Goal: Task Accomplishment & Management: Complete application form

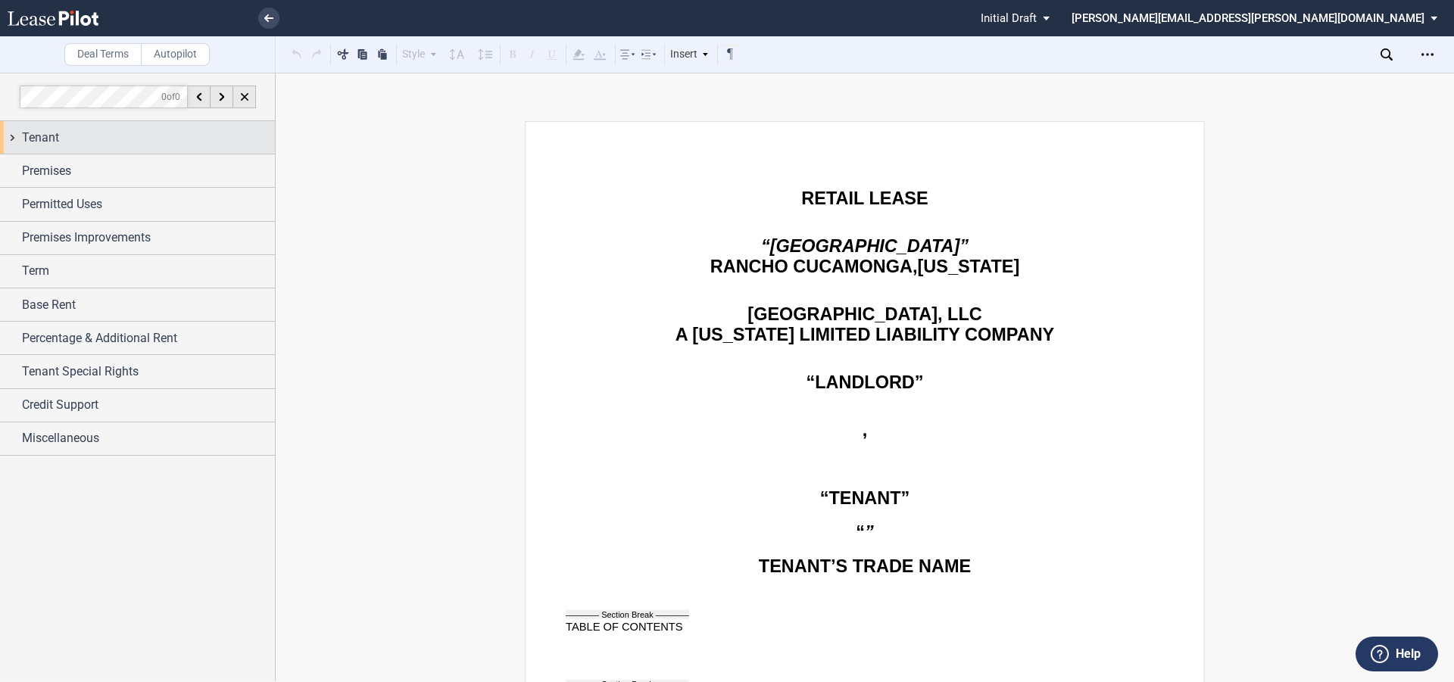
click at [27, 130] on span "Tenant" at bounding box center [40, 138] width 37 height 18
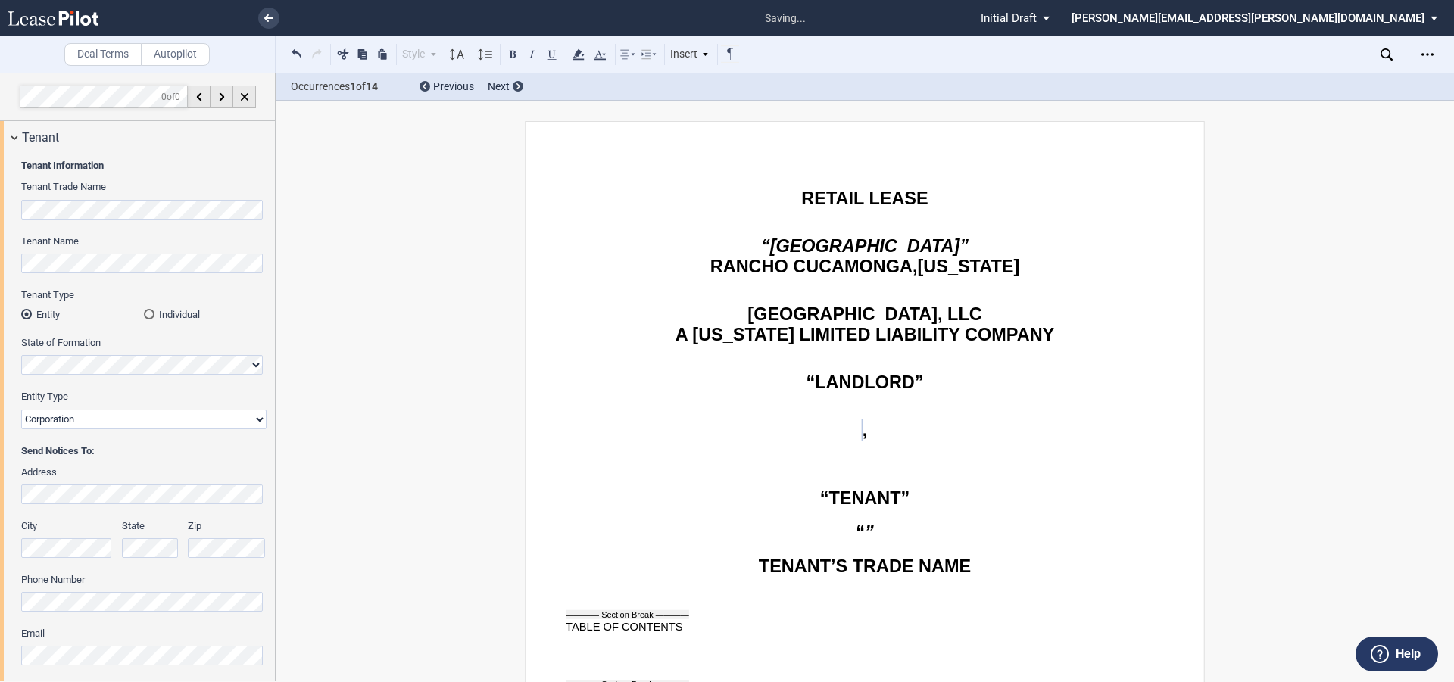
click at [77, 420] on select "Corporation Limited Liability Company General Partnership Limited Partnership O…" at bounding box center [143, 420] width 245 height 20
click at [21, 410] on select "Corporation Limited Liability Company General Partnership Limited Partnership O…" at bounding box center [143, 420] width 245 height 20
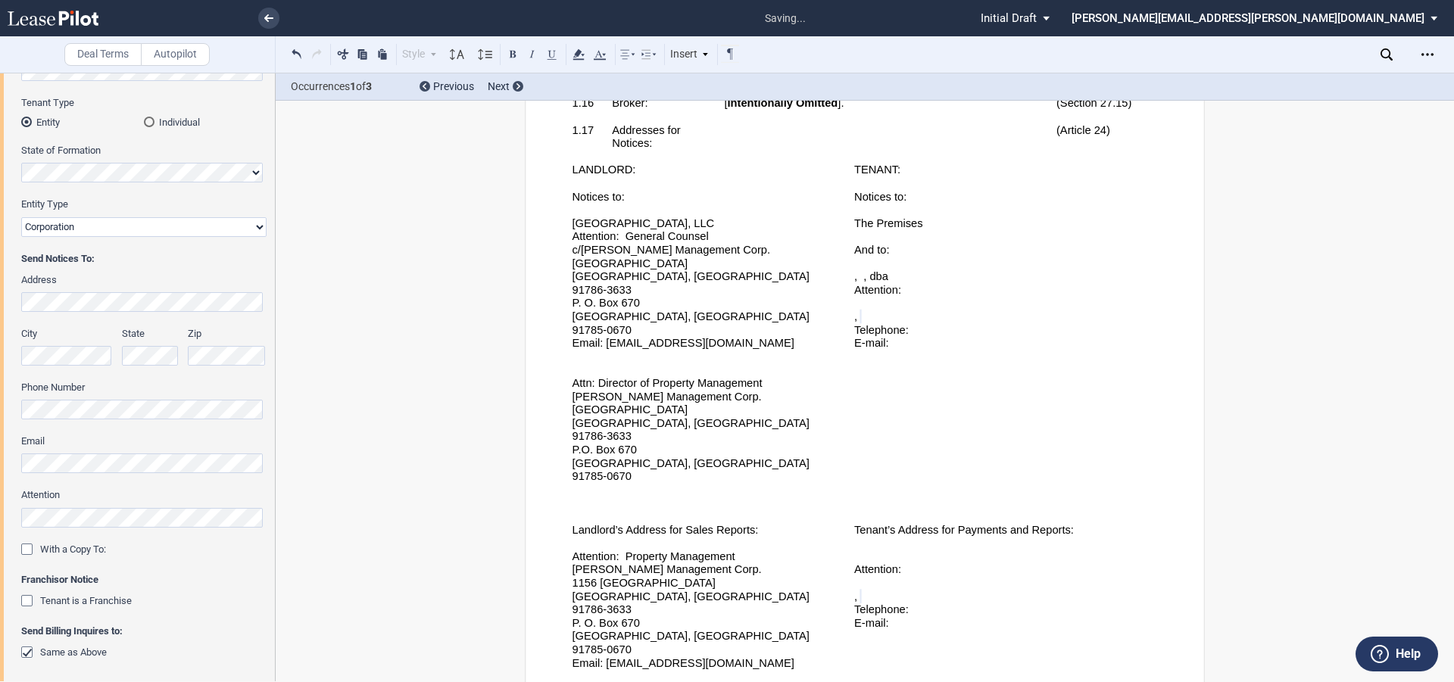
scroll to position [227, 0]
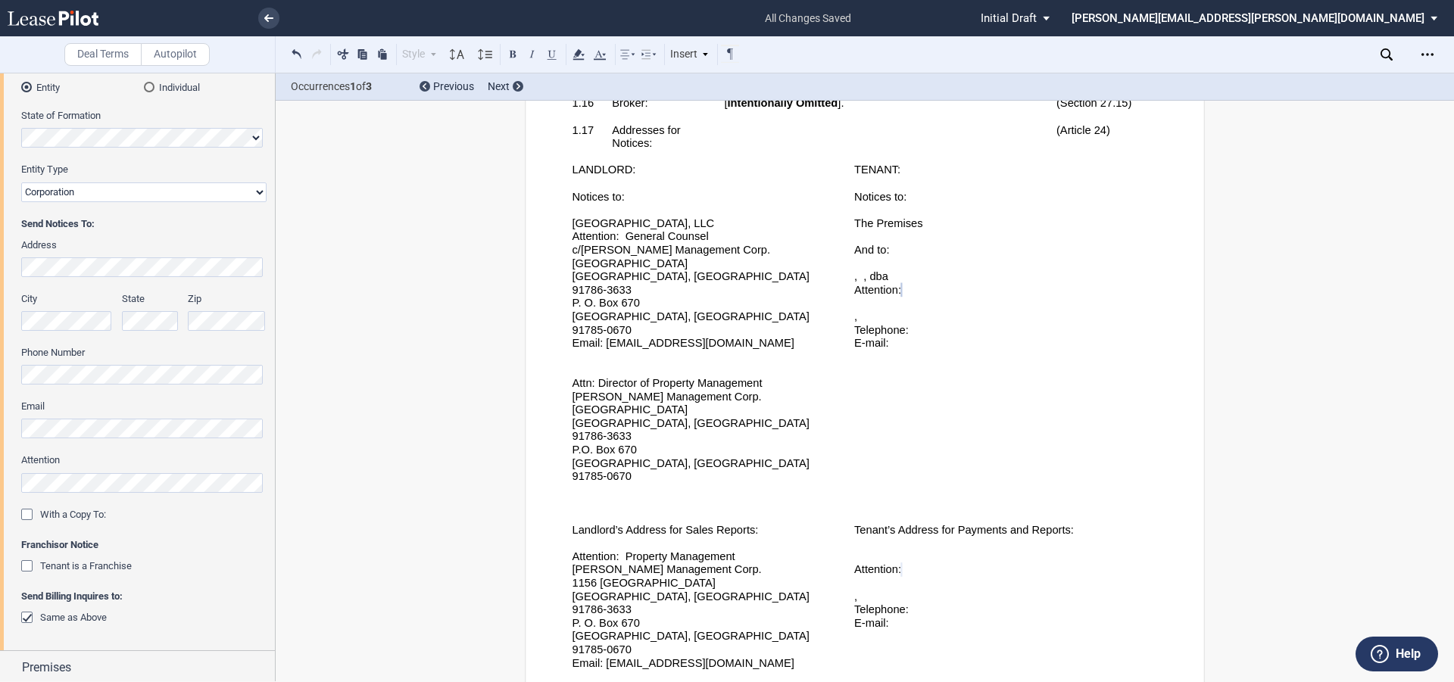
click at [24, 563] on div "Tenant is a Franchise" at bounding box center [28, 567] width 15 height 15
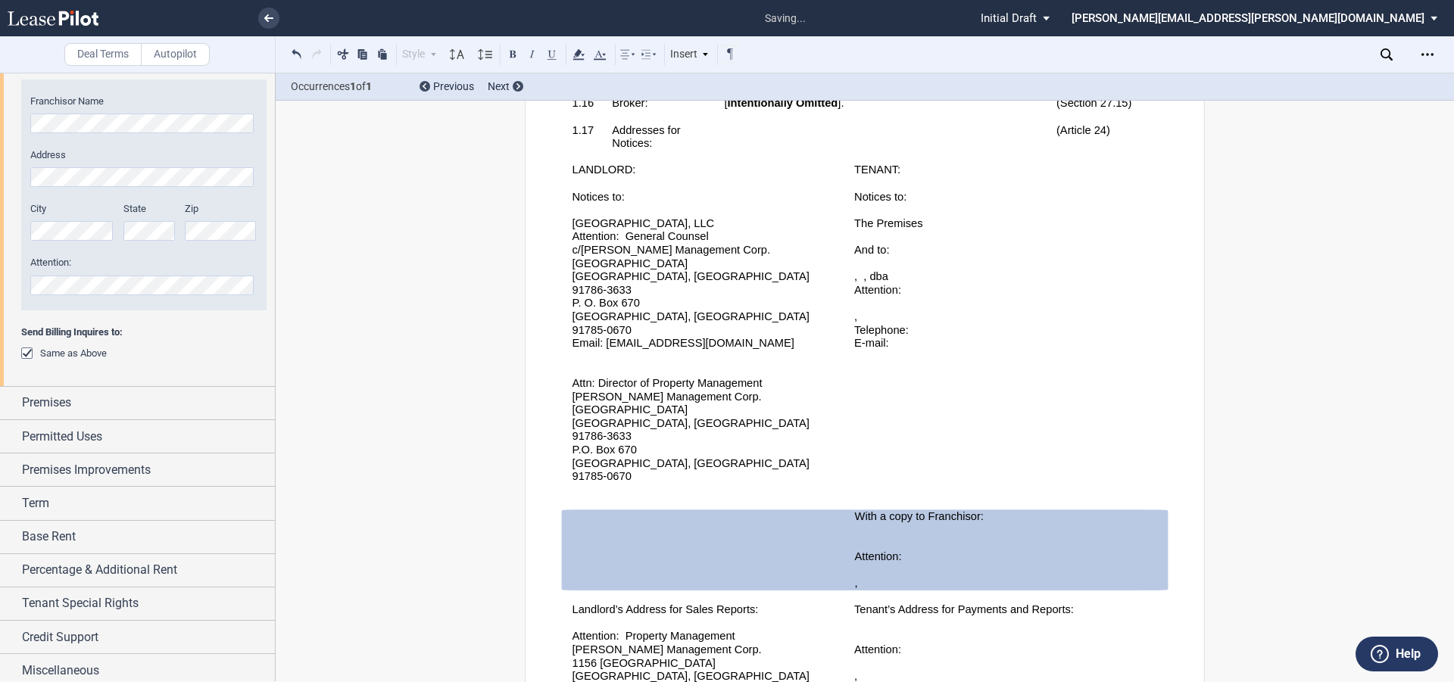
scroll to position [739, 0]
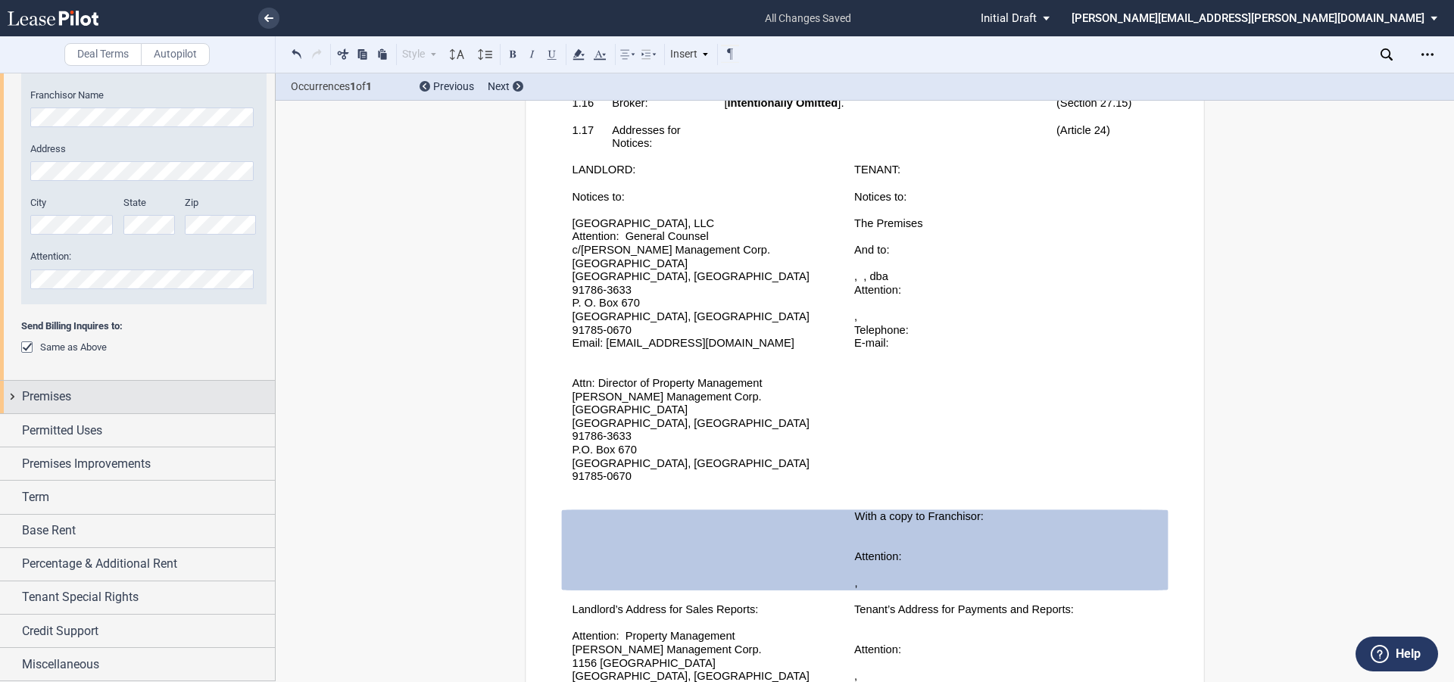
click at [53, 393] on span "Premises" at bounding box center [46, 397] width 49 height 18
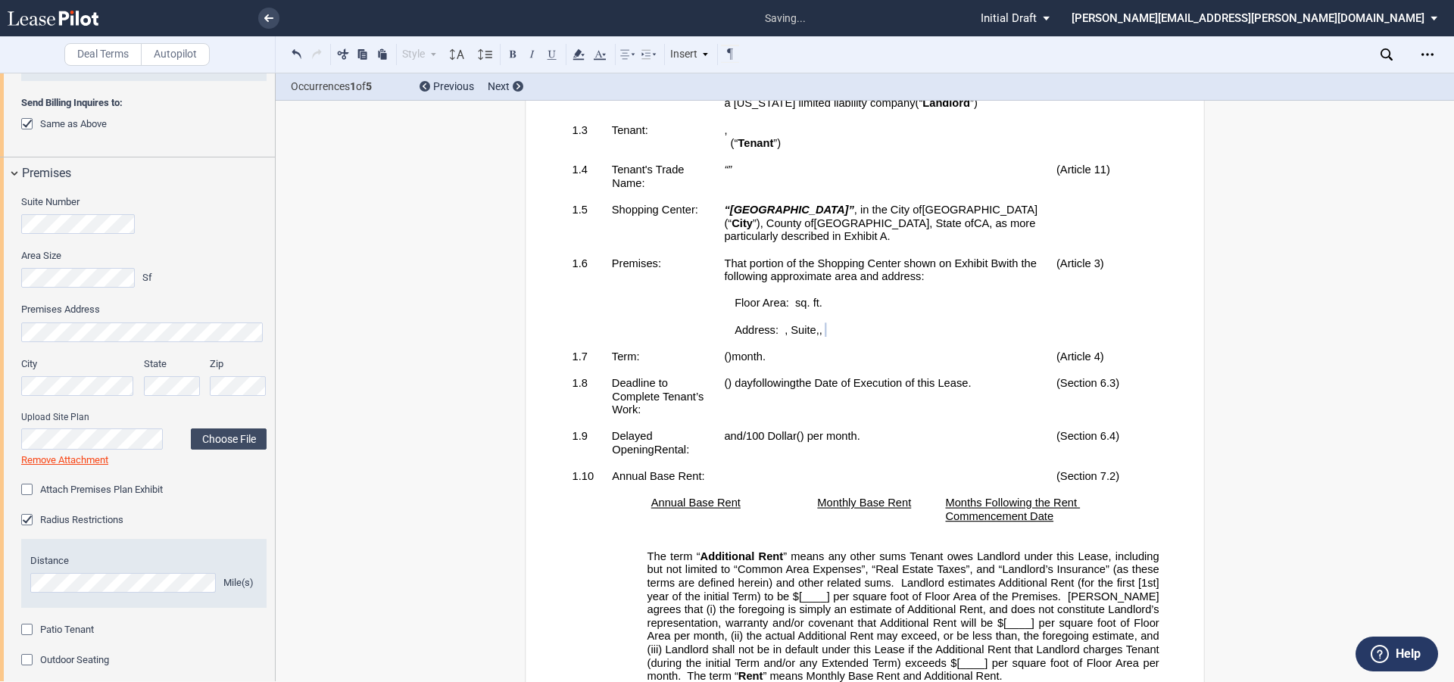
scroll to position [966, 0]
click at [223, 431] on label "Choose File" at bounding box center [229, 435] width 76 height 21
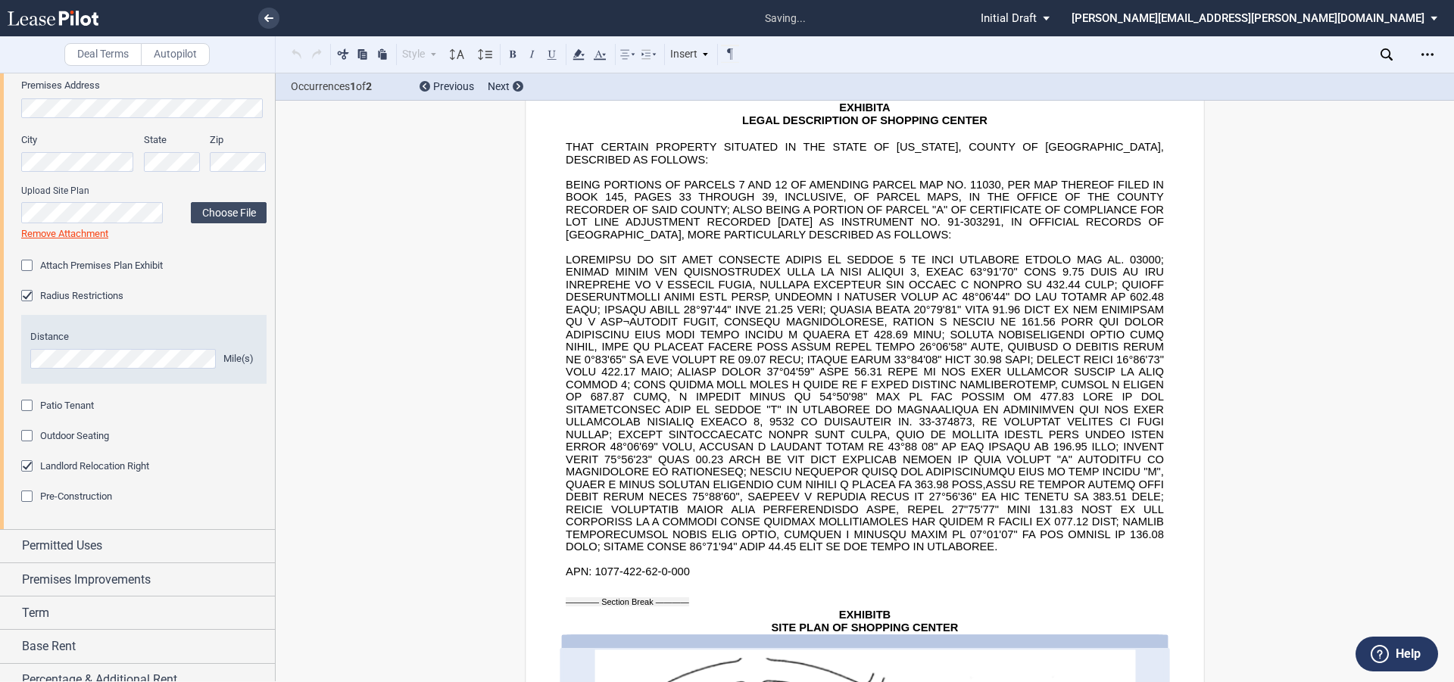
scroll to position [1302, 0]
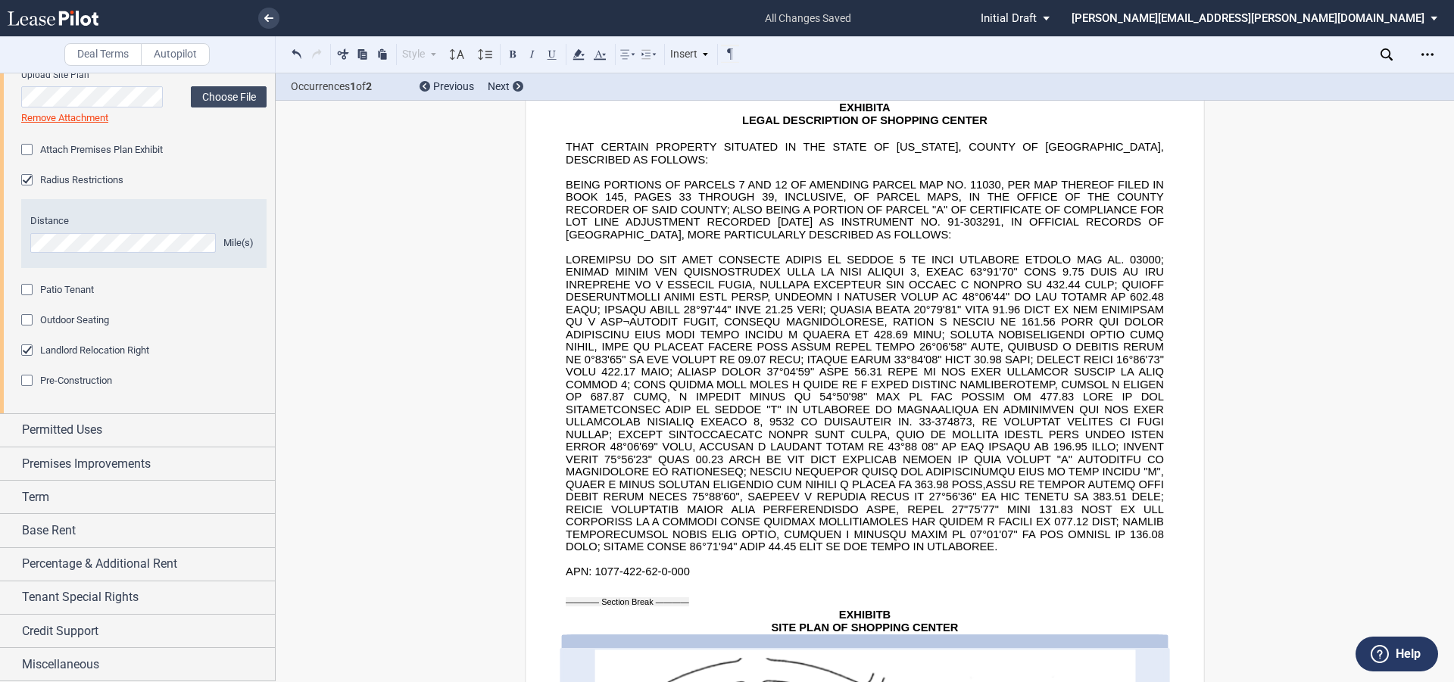
click at [30, 292] on div "Patio Tenant" at bounding box center [28, 291] width 15 height 15
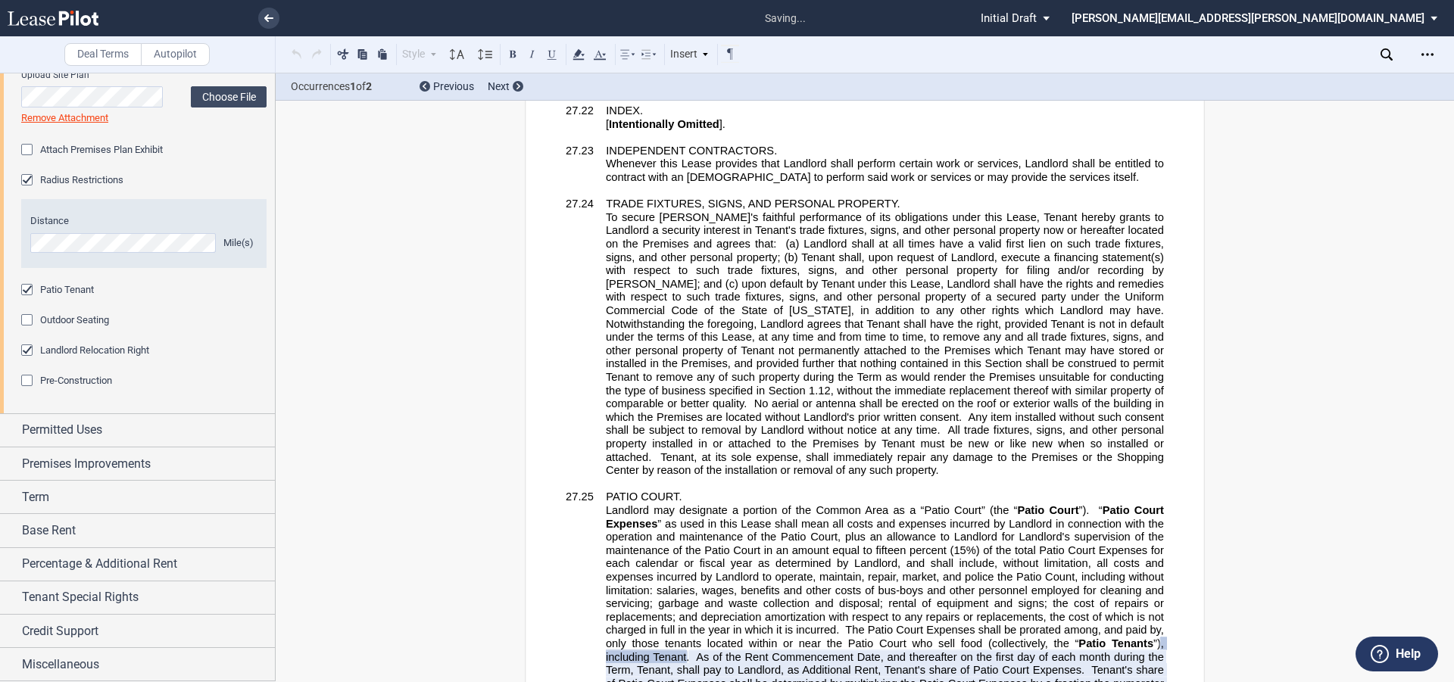
click at [27, 317] on div "Outdoor Seating" at bounding box center [28, 321] width 15 height 15
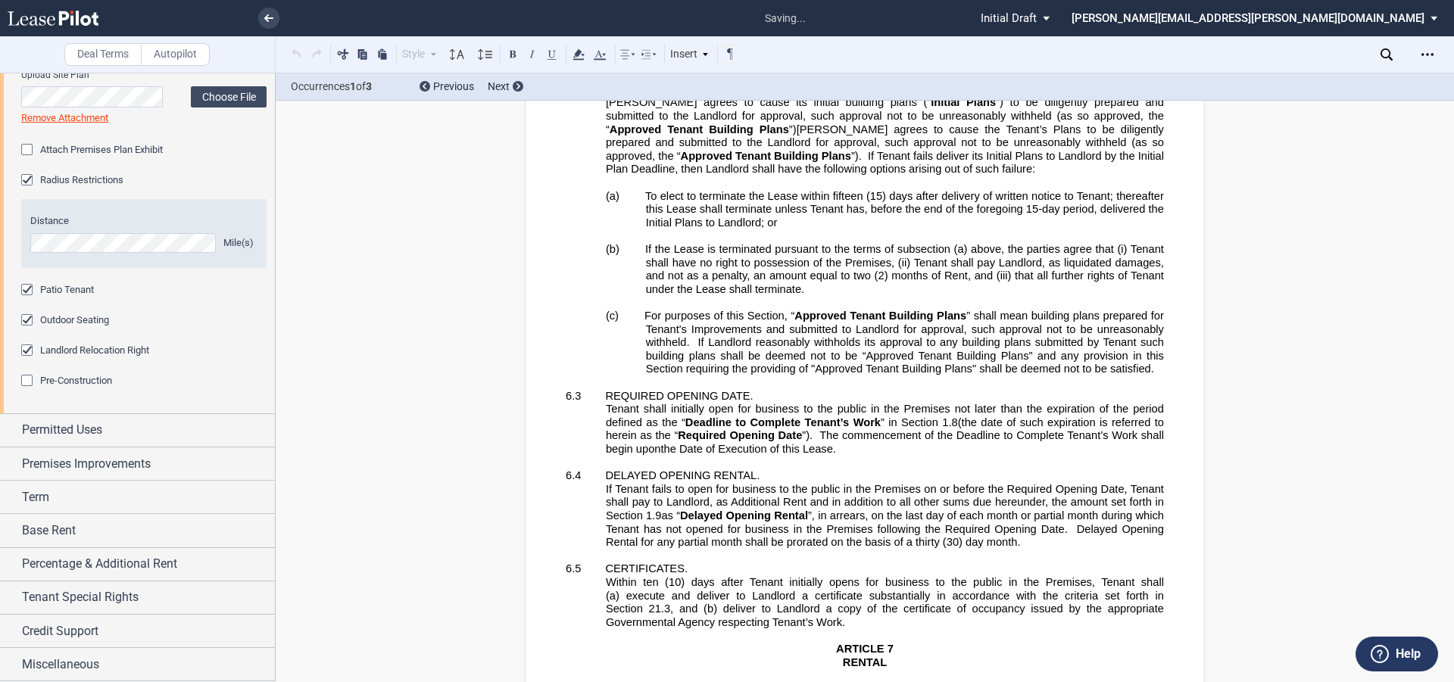
scroll to position [2129, 0]
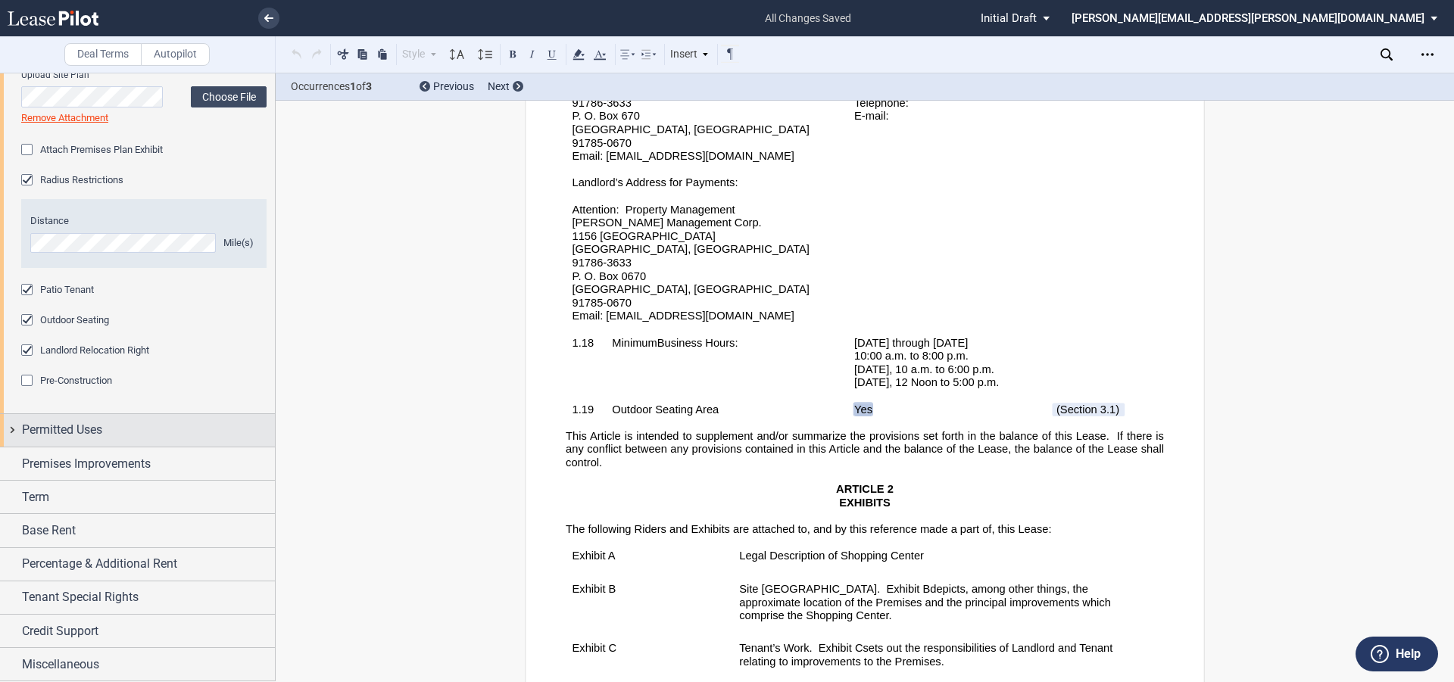
click at [41, 432] on span "Permitted Uses" at bounding box center [62, 430] width 80 height 18
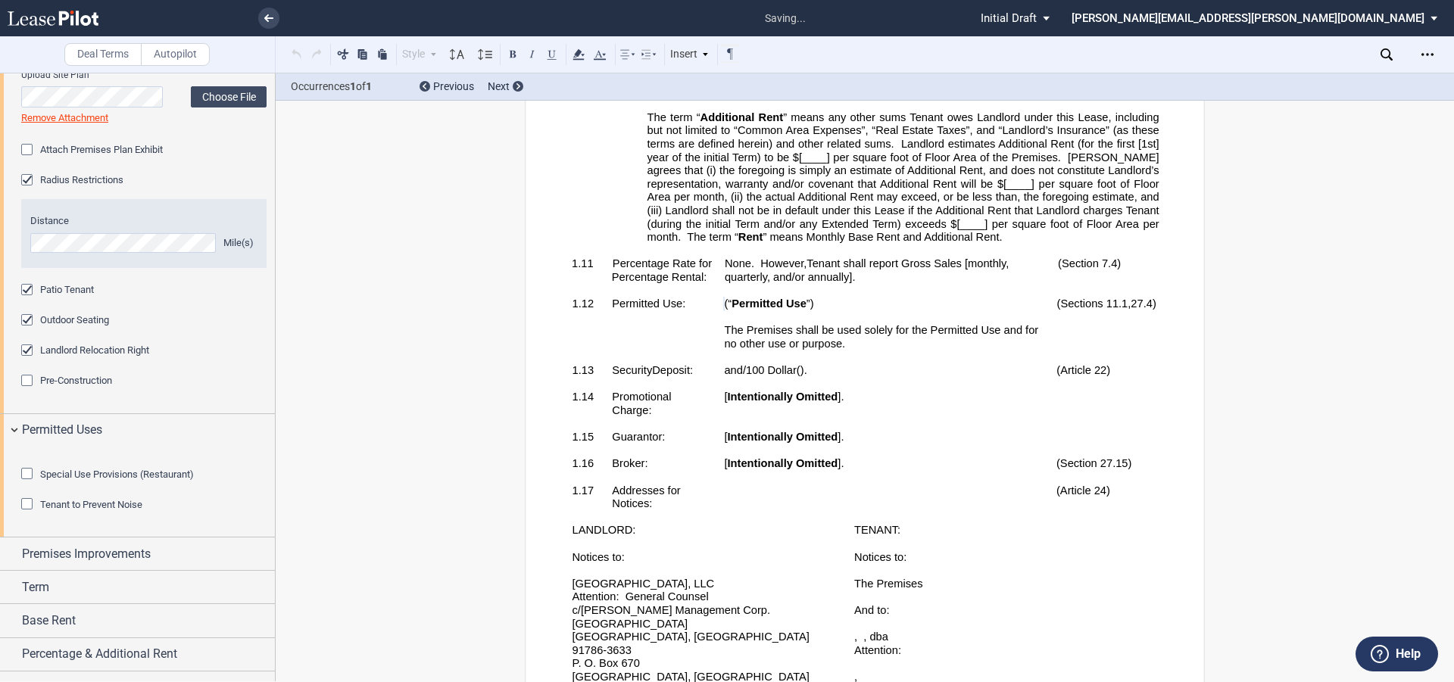
scroll to position [1181, 0]
click at [27, 483] on div "Special Use Provisions (Restaurant)" at bounding box center [28, 475] width 15 height 15
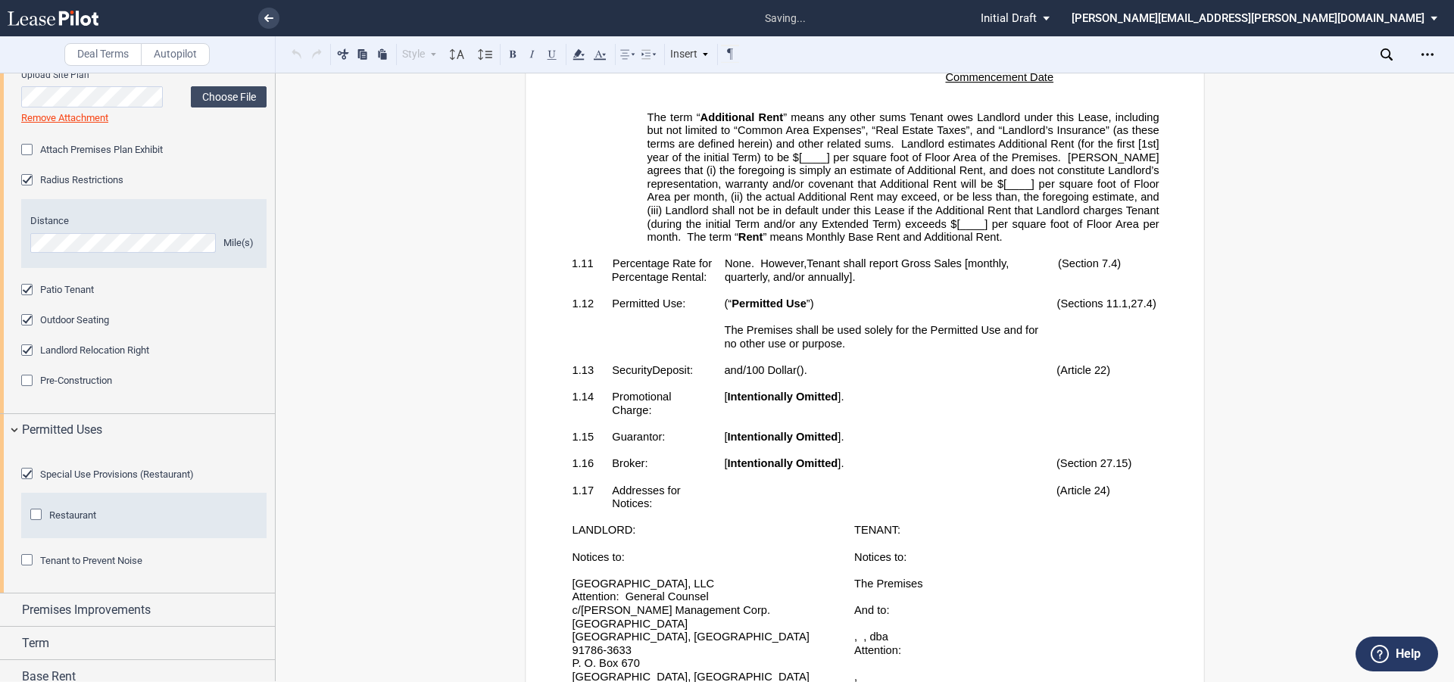
click at [36, 524] on div "Restaurant" at bounding box center [37, 516] width 15 height 15
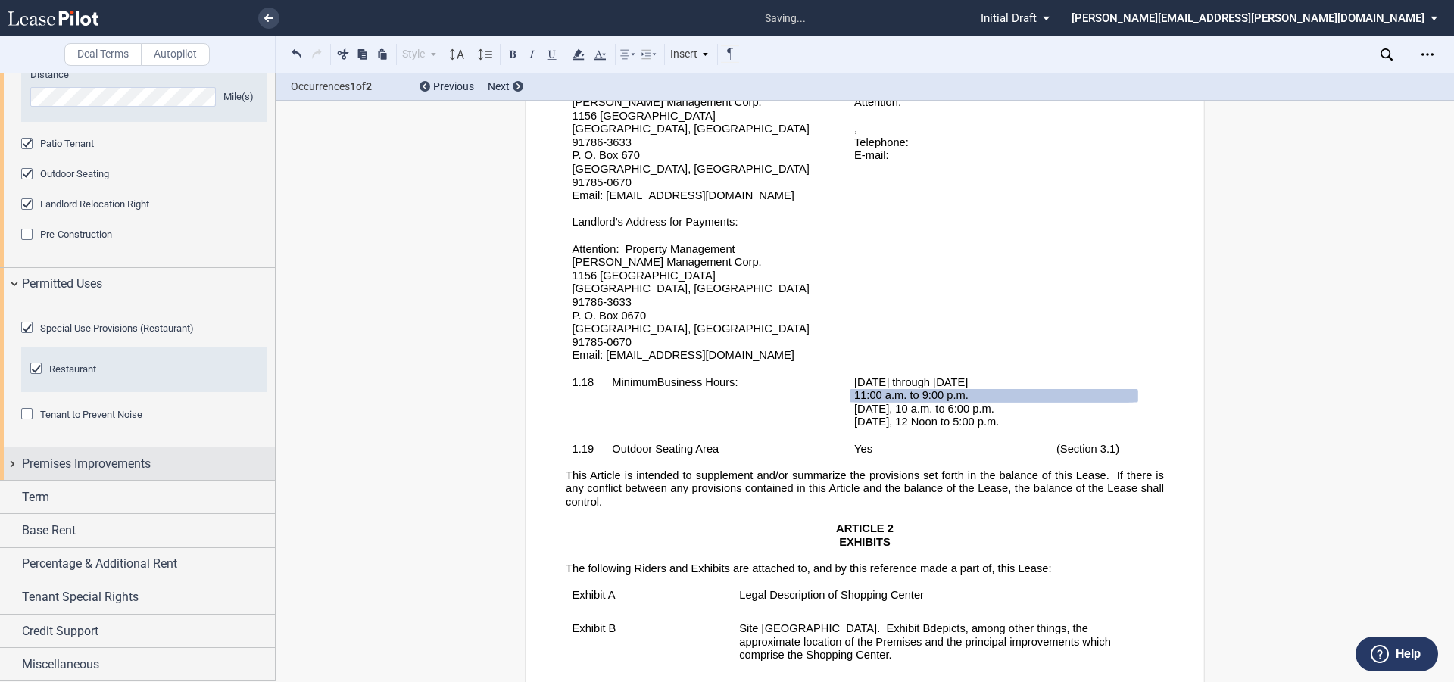
scroll to position [1533, 0]
click at [103, 466] on span "Premises Improvements" at bounding box center [86, 464] width 129 height 18
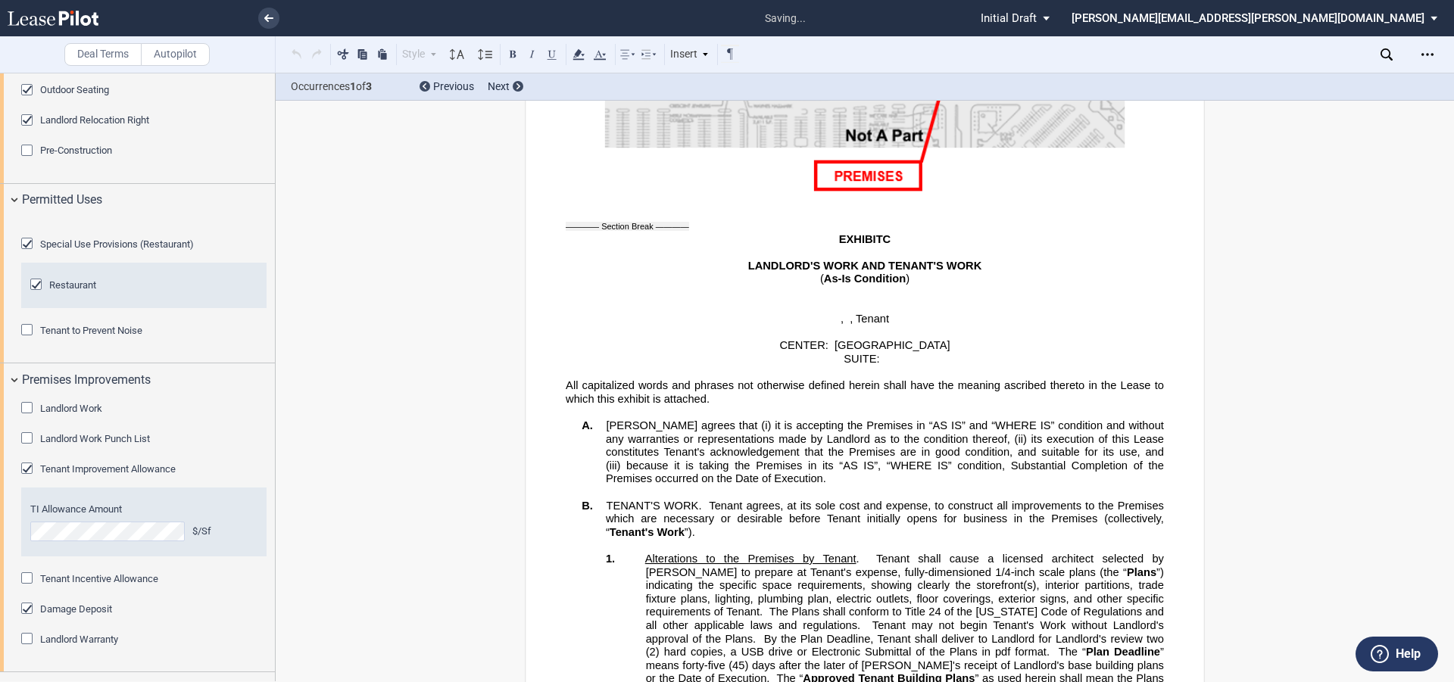
scroll to position [36828, 0]
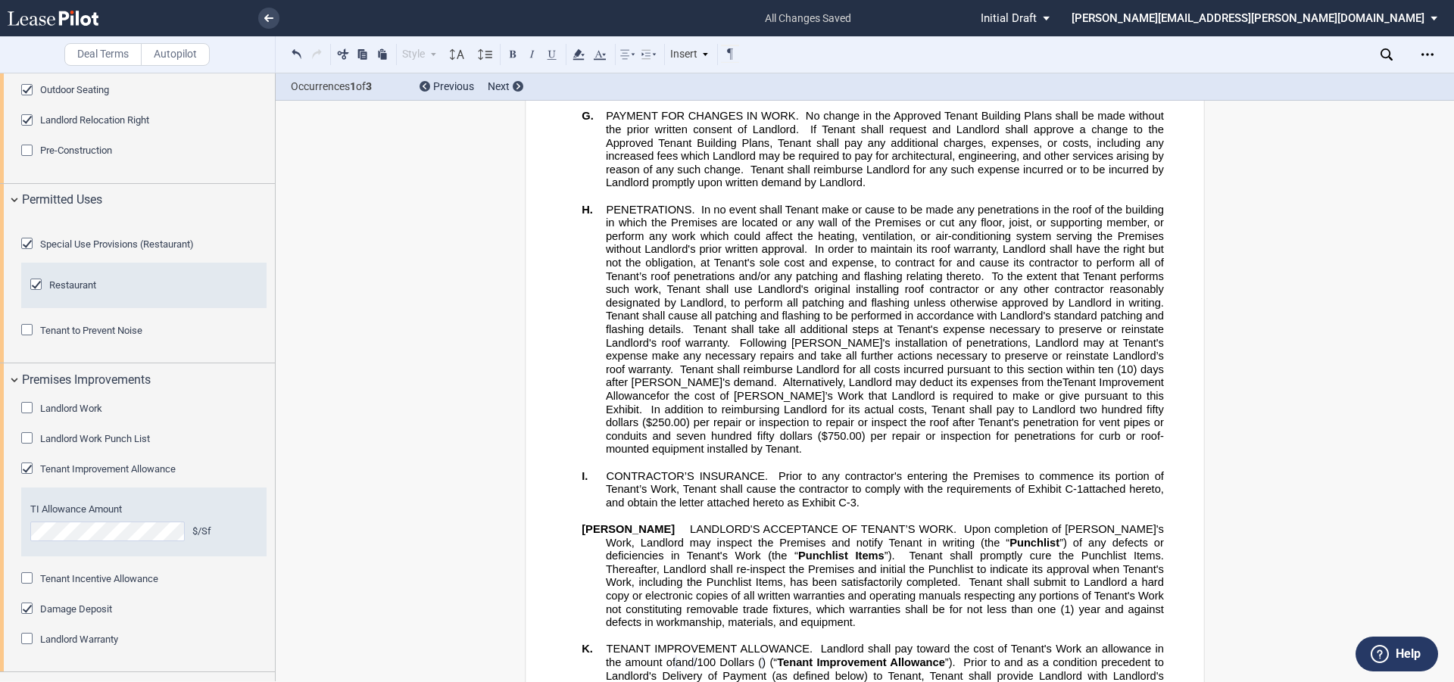
click at [26, 478] on div "Tenant Improvement Allowance" at bounding box center [28, 470] width 15 height 15
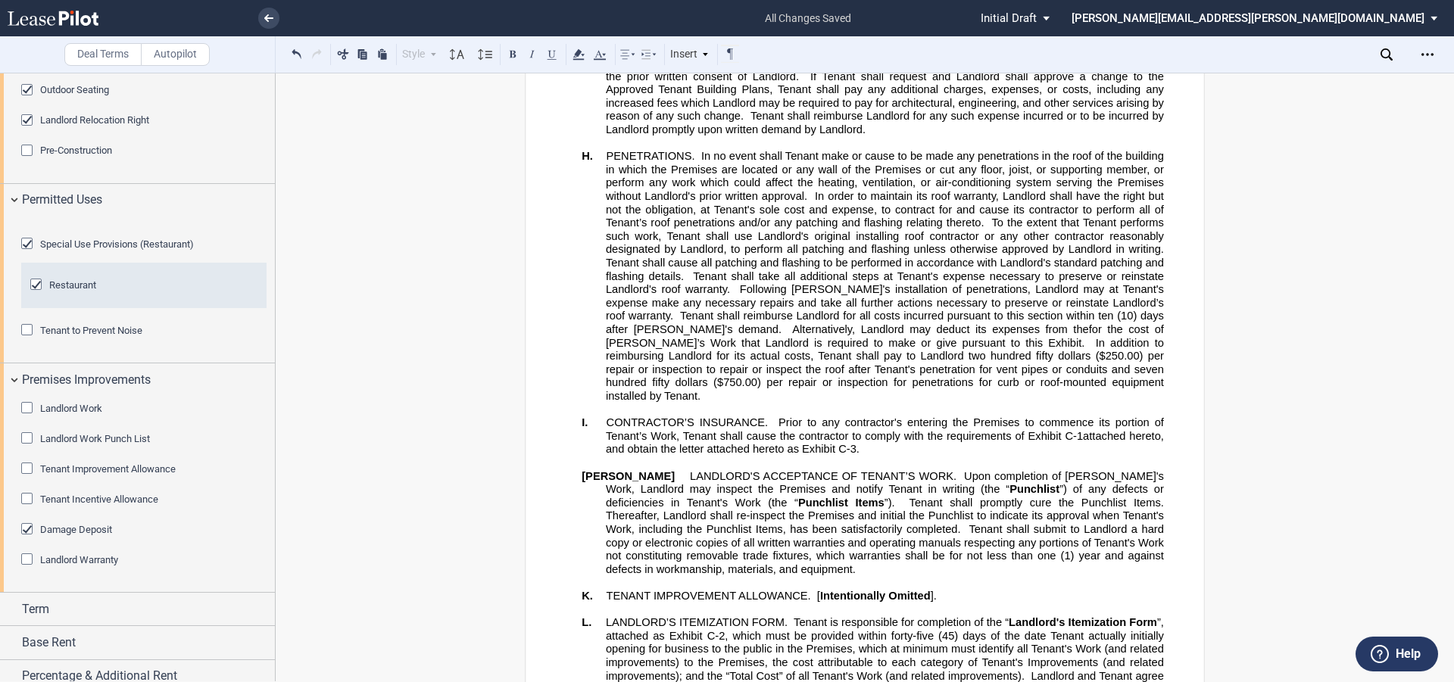
scroll to position [36775, 0]
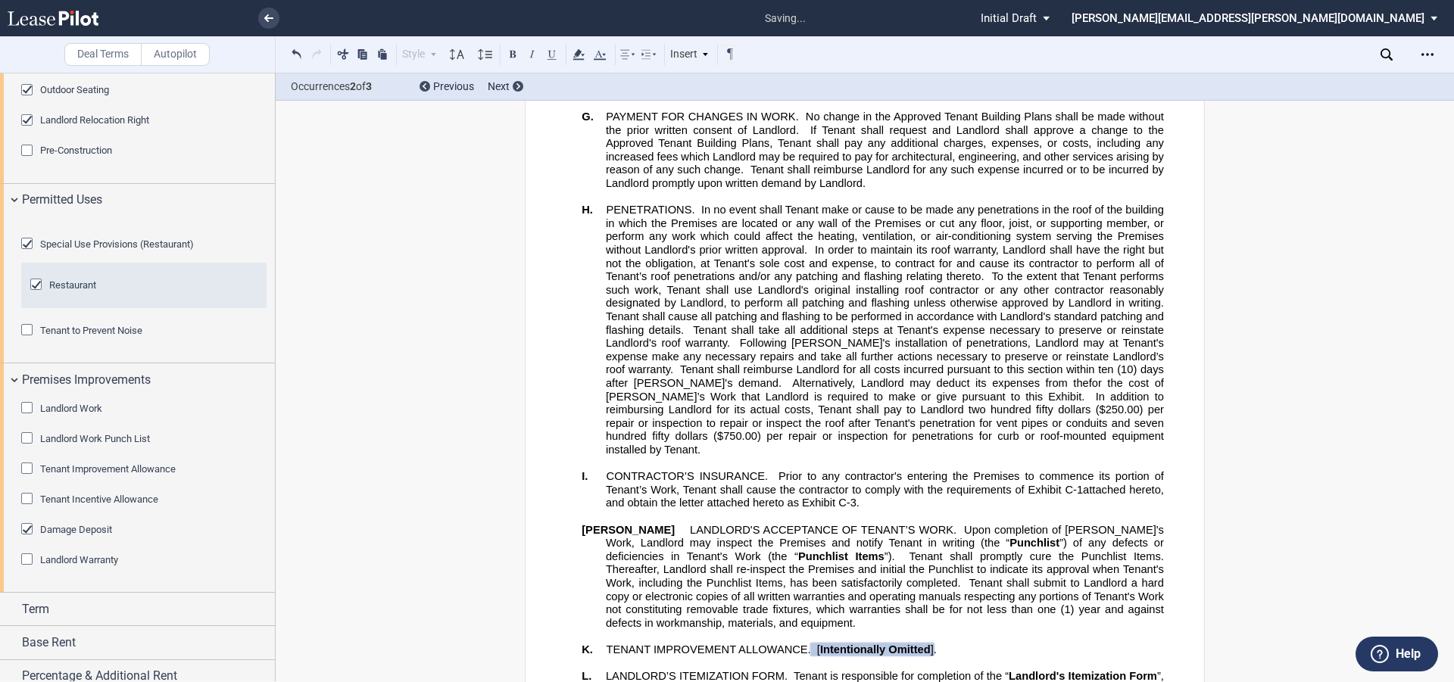
click at [819, 577] on span "Tenant shall submit to Landlord a hard copy or electronic copies of all written…" at bounding box center [886, 596] width 561 height 39
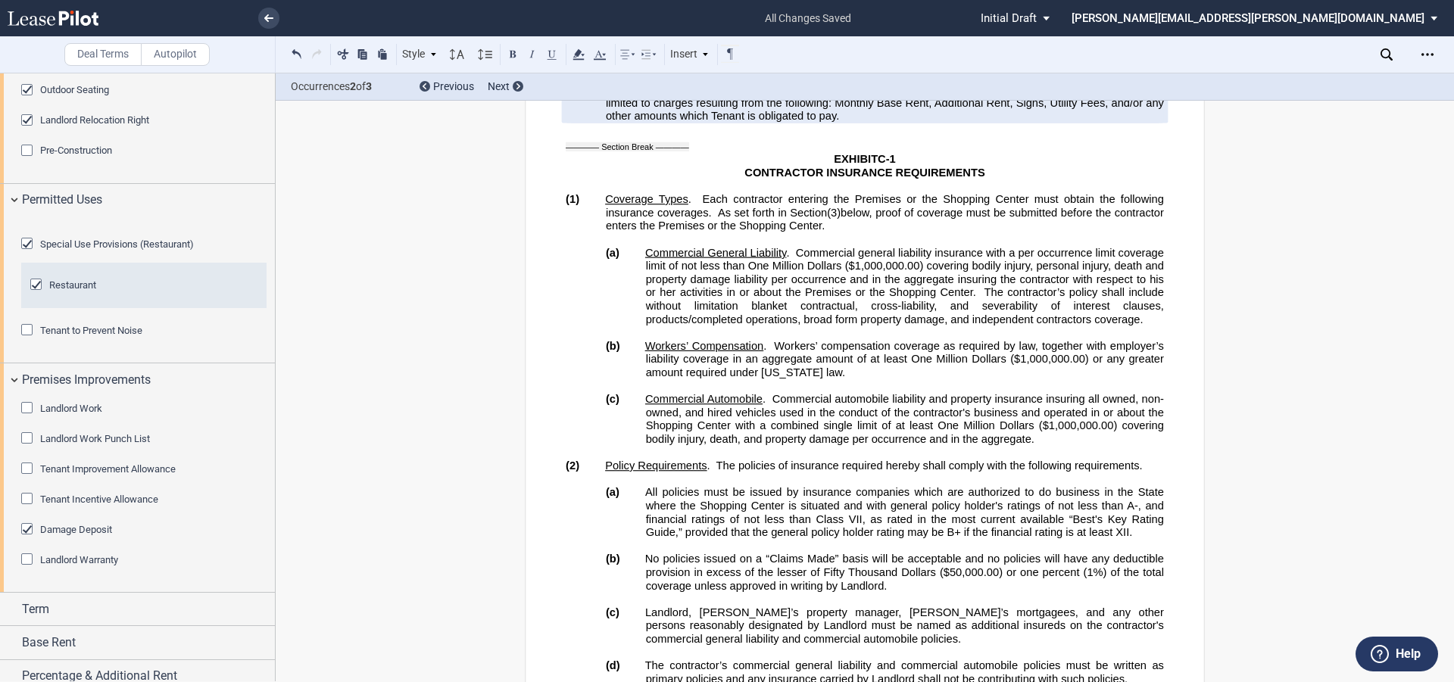
scroll to position [38289, 0]
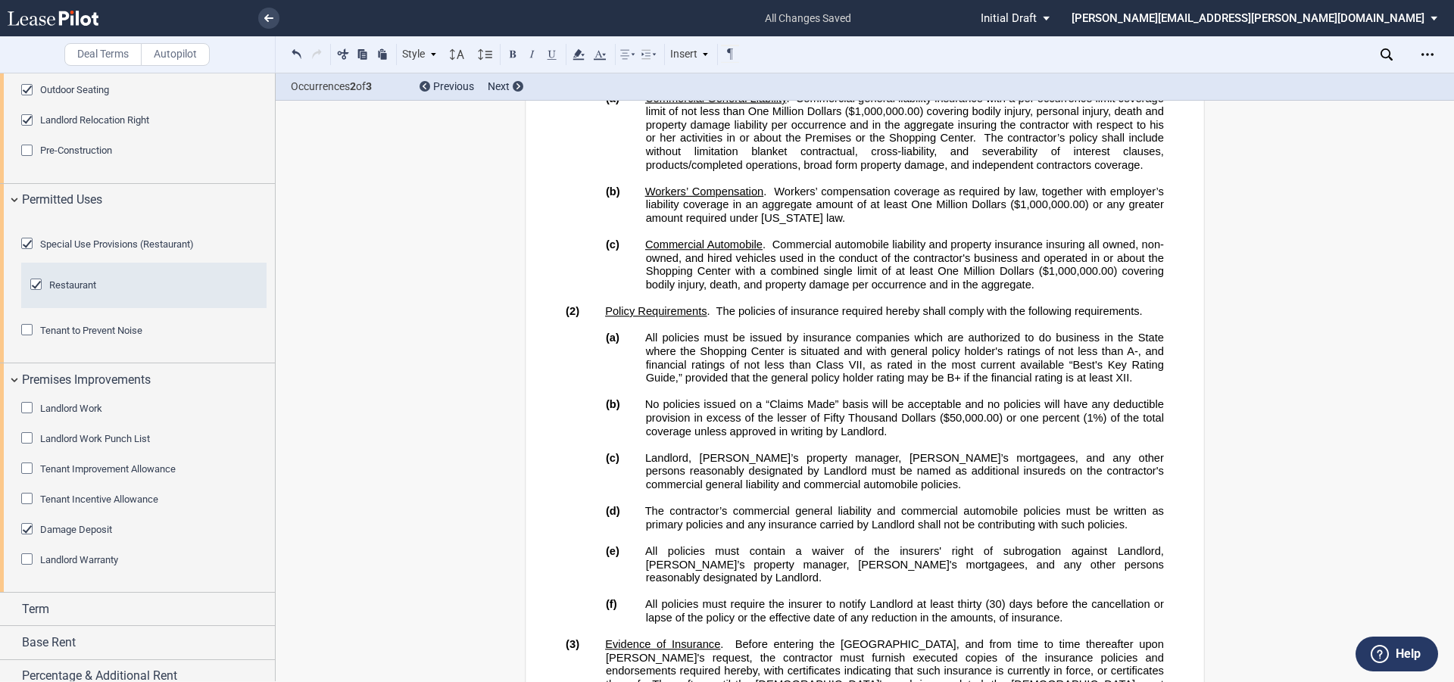
click at [794, 505] on span "The contractor’s commercial general liability and commercial automobile policie…" at bounding box center [906, 518] width 522 height 26
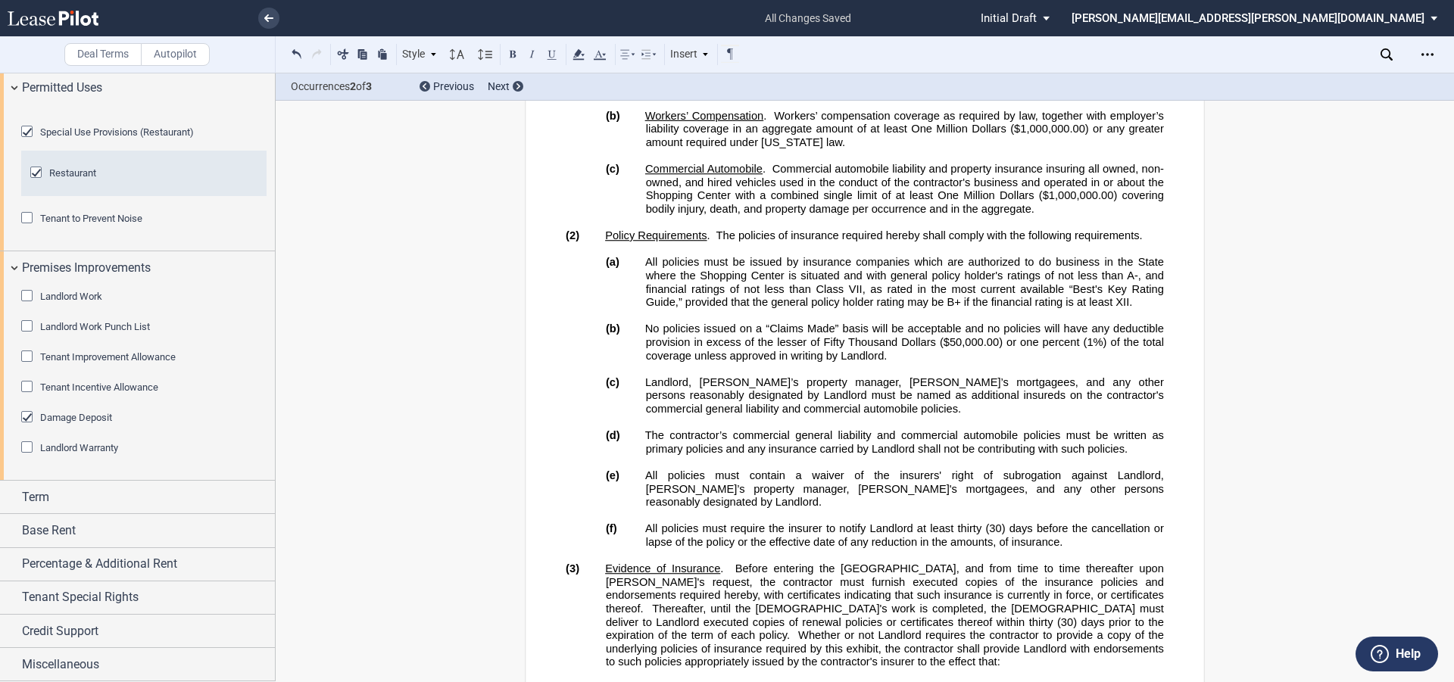
scroll to position [1729, 0]
click at [21, 416] on div "Damage Deposit" at bounding box center [28, 418] width 15 height 15
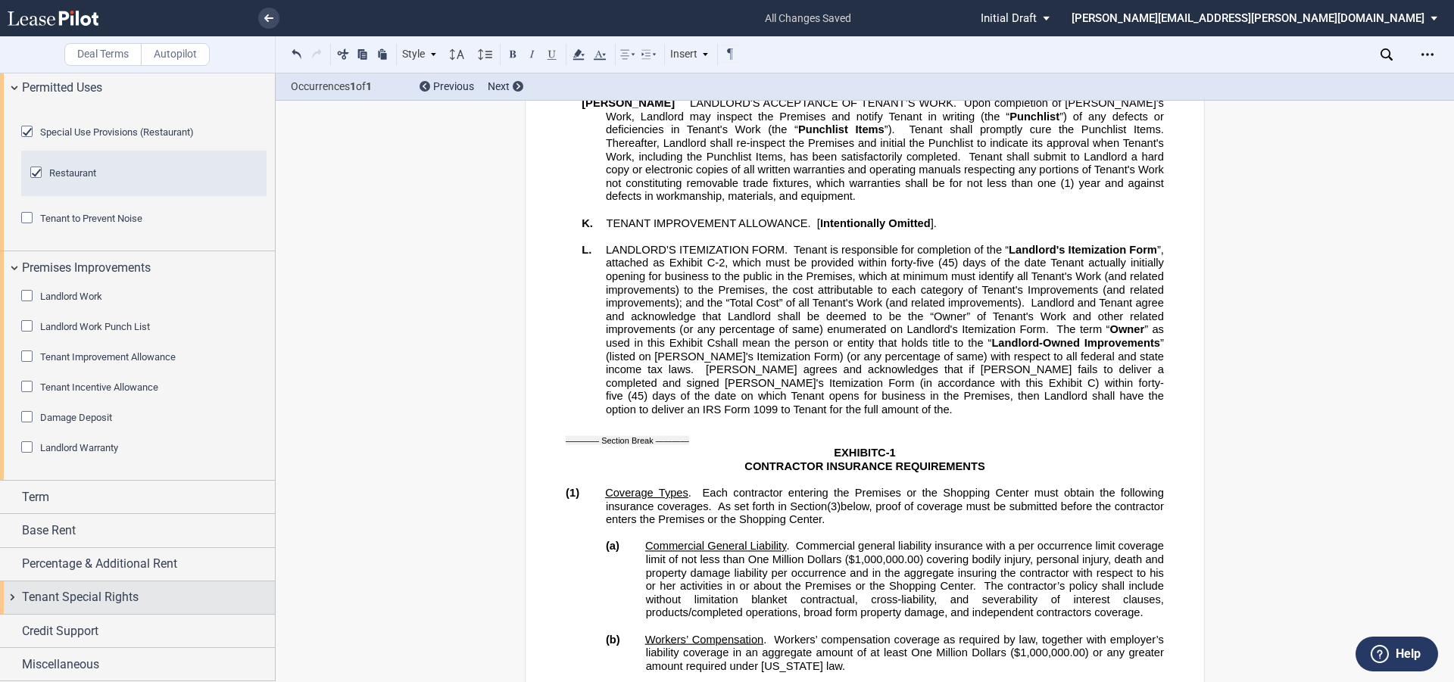
scroll to position [37059, 0]
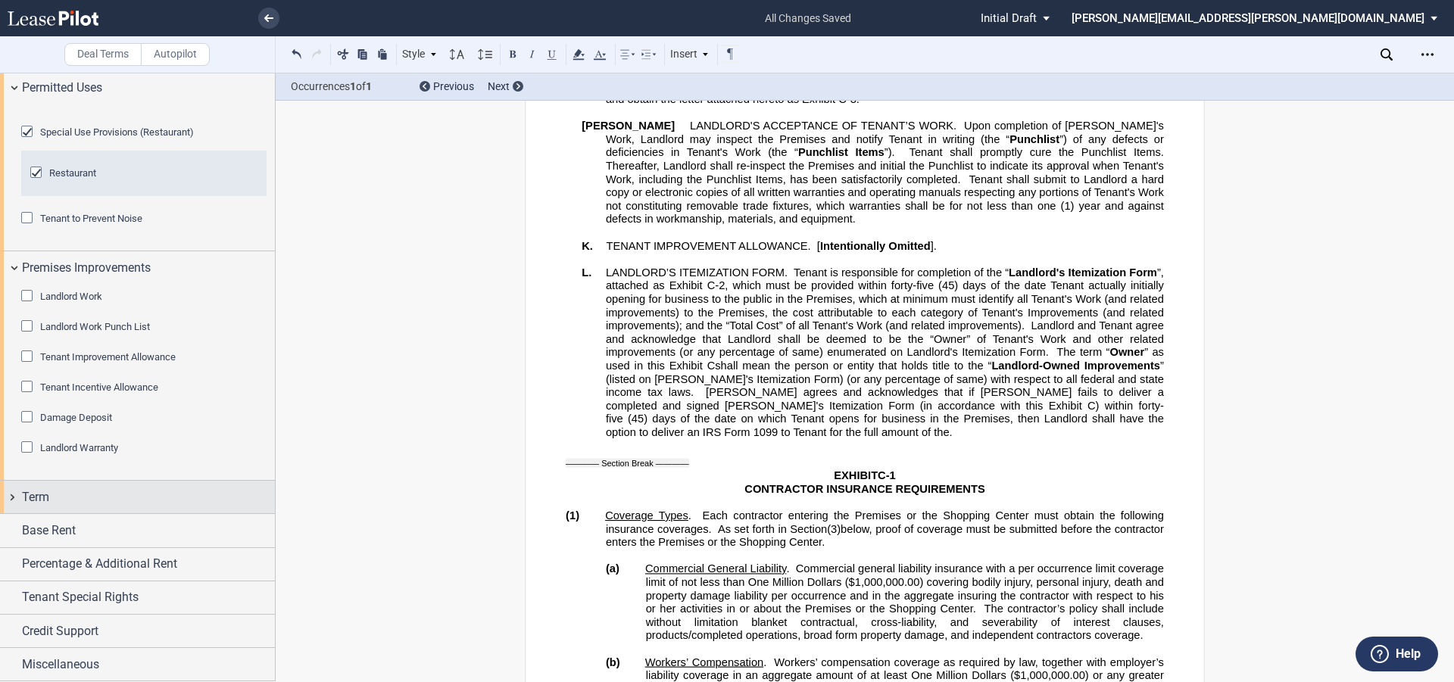
click at [64, 496] on div "Term" at bounding box center [148, 497] width 253 height 18
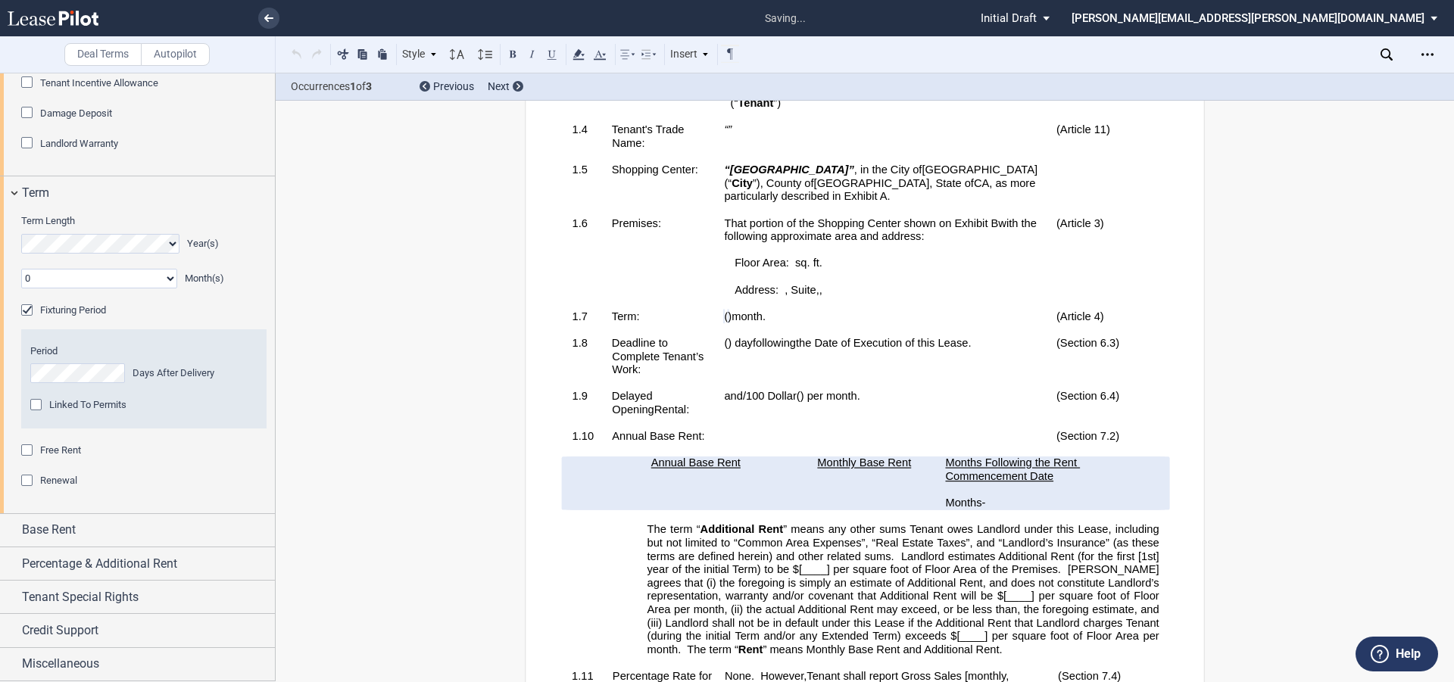
scroll to position [782, 0]
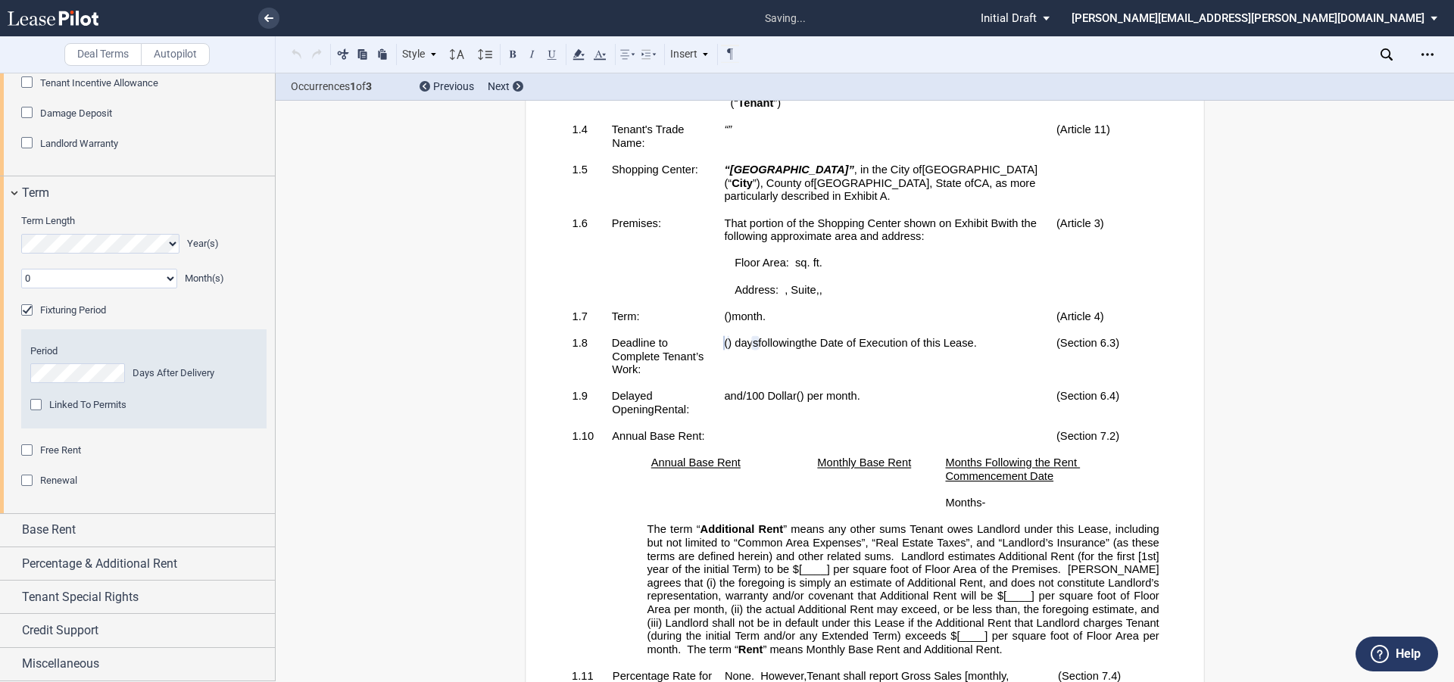
click at [39, 406] on div "Linked To Permits" at bounding box center [37, 406] width 15 height 15
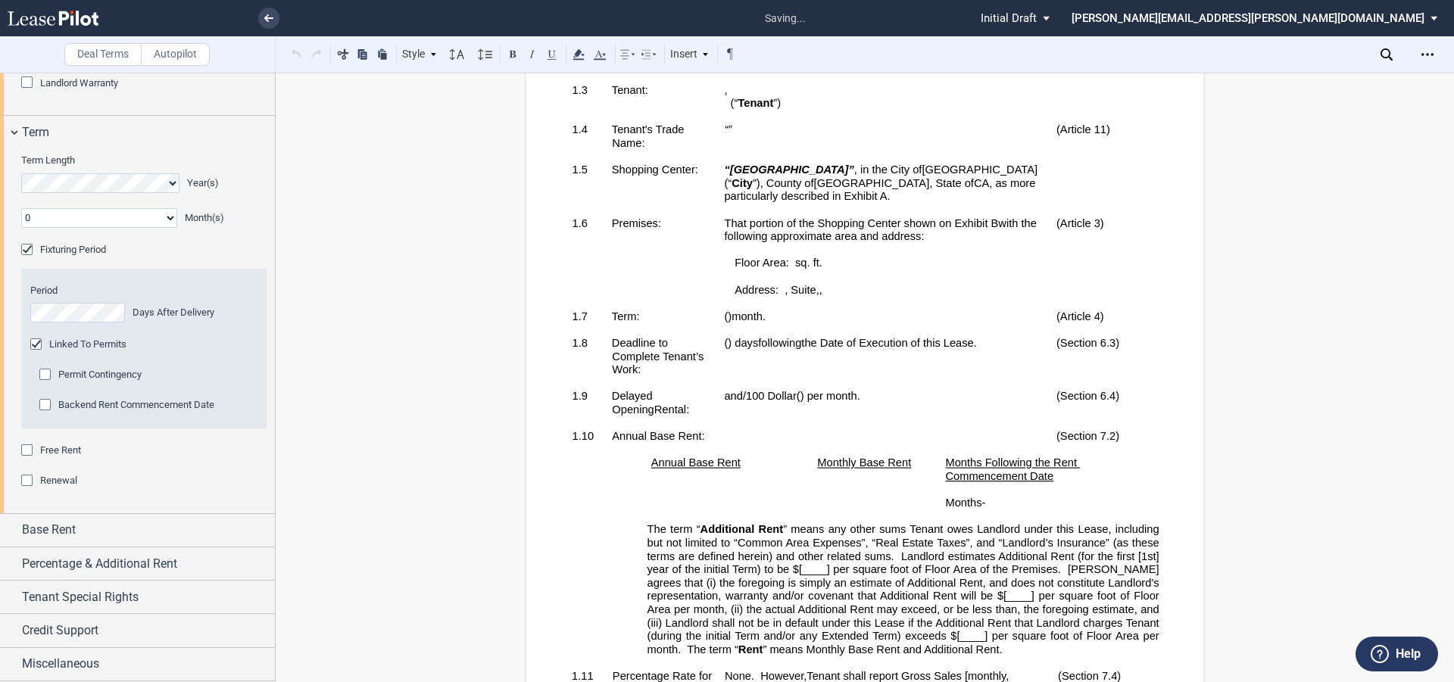
click at [46, 384] on div "Permit Contingency" at bounding box center [46, 376] width 15 height 15
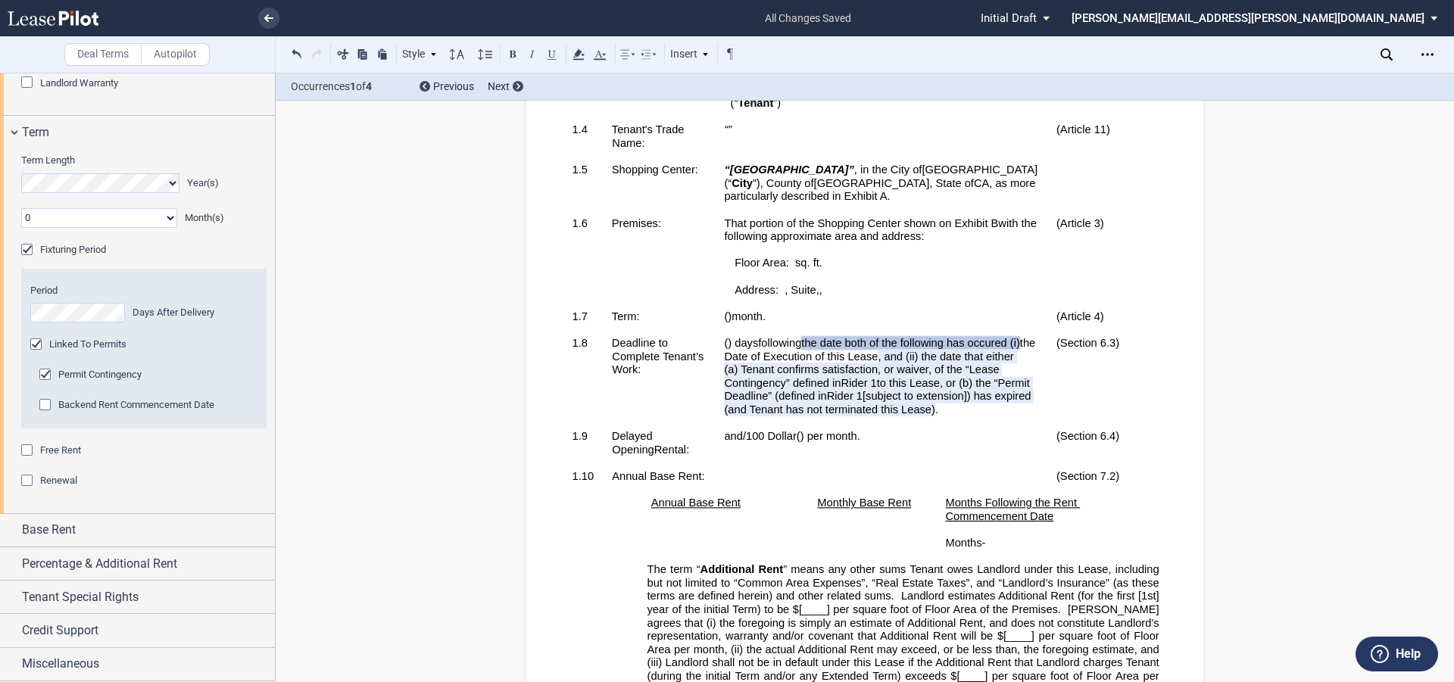
click at [23, 460] on div "Free Rent" at bounding box center [28, 451] width 15 height 15
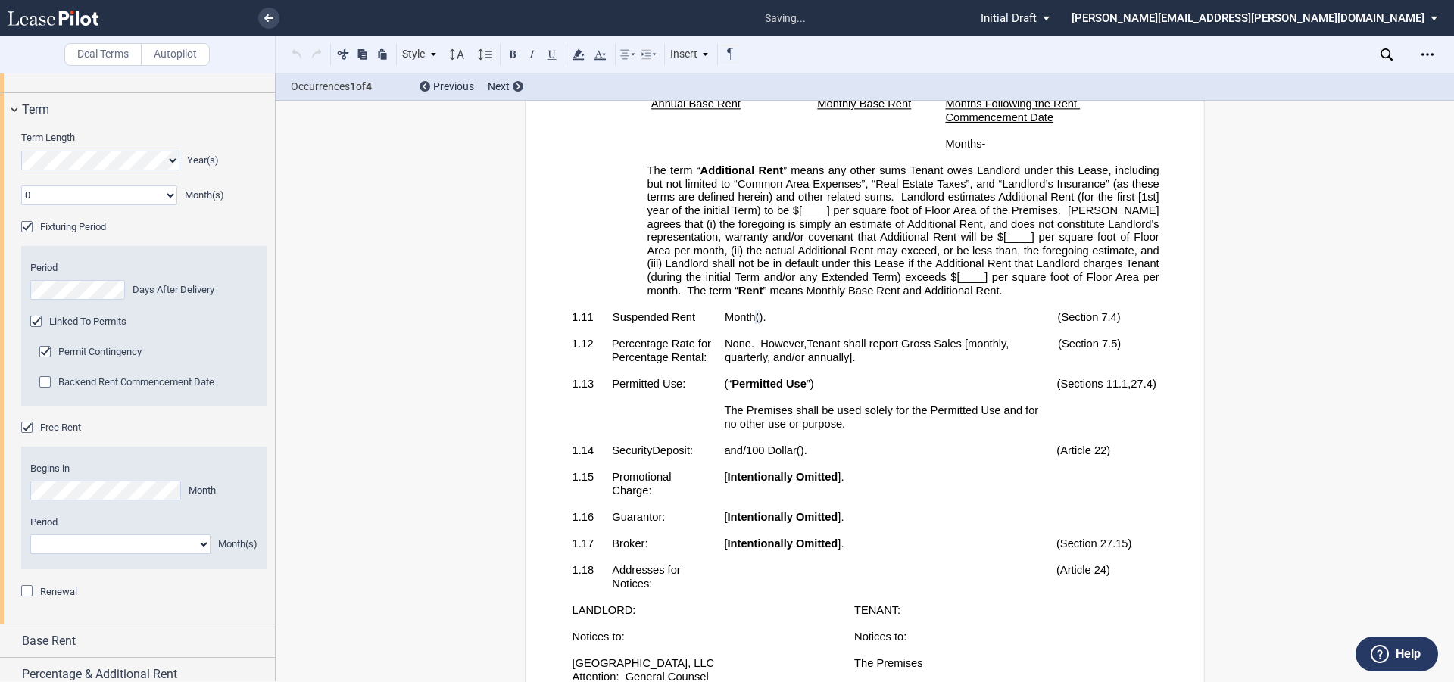
scroll to position [1196, 0]
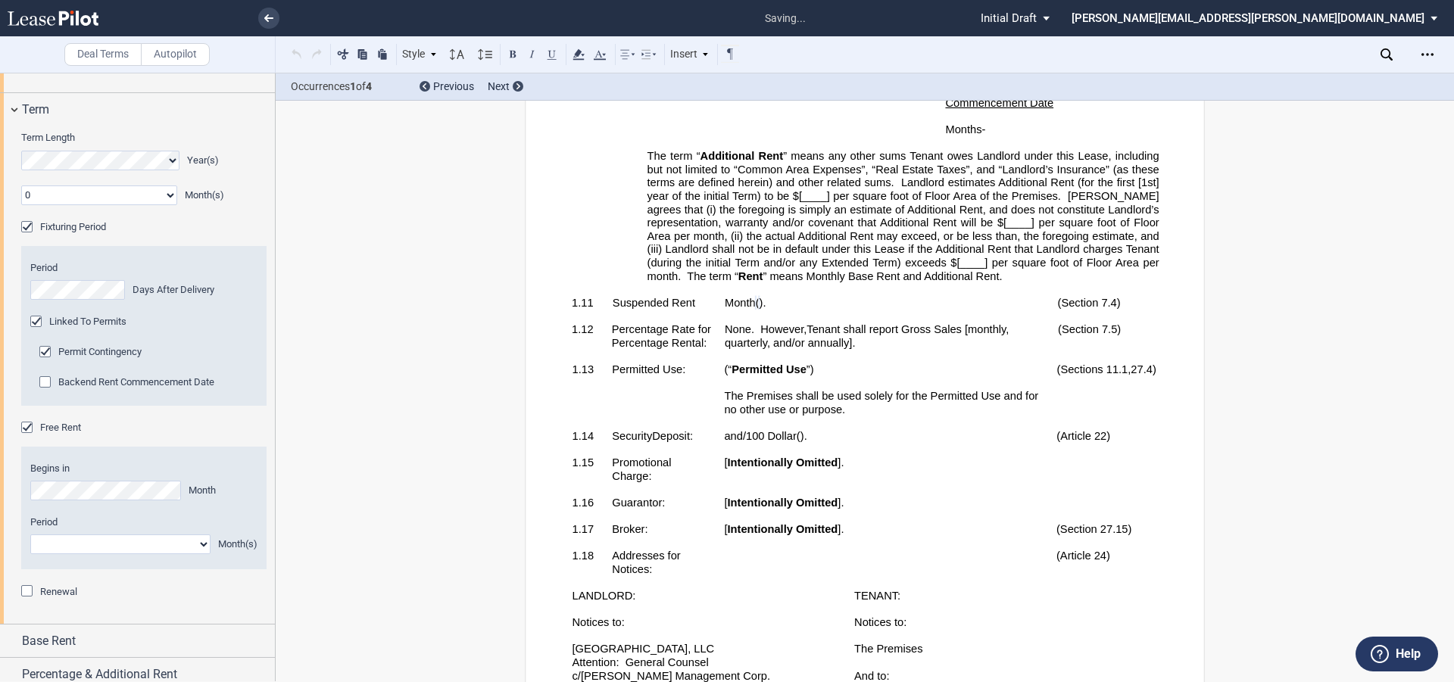
click at [49, 554] on select "1 2 3 4 5 6 7 8 9 10 11" at bounding box center [120, 545] width 180 height 20
select select "number:4"
click at [30, 554] on select "1 2 3 4 5 6 7 8 9 10 11" at bounding box center [120, 545] width 180 height 20
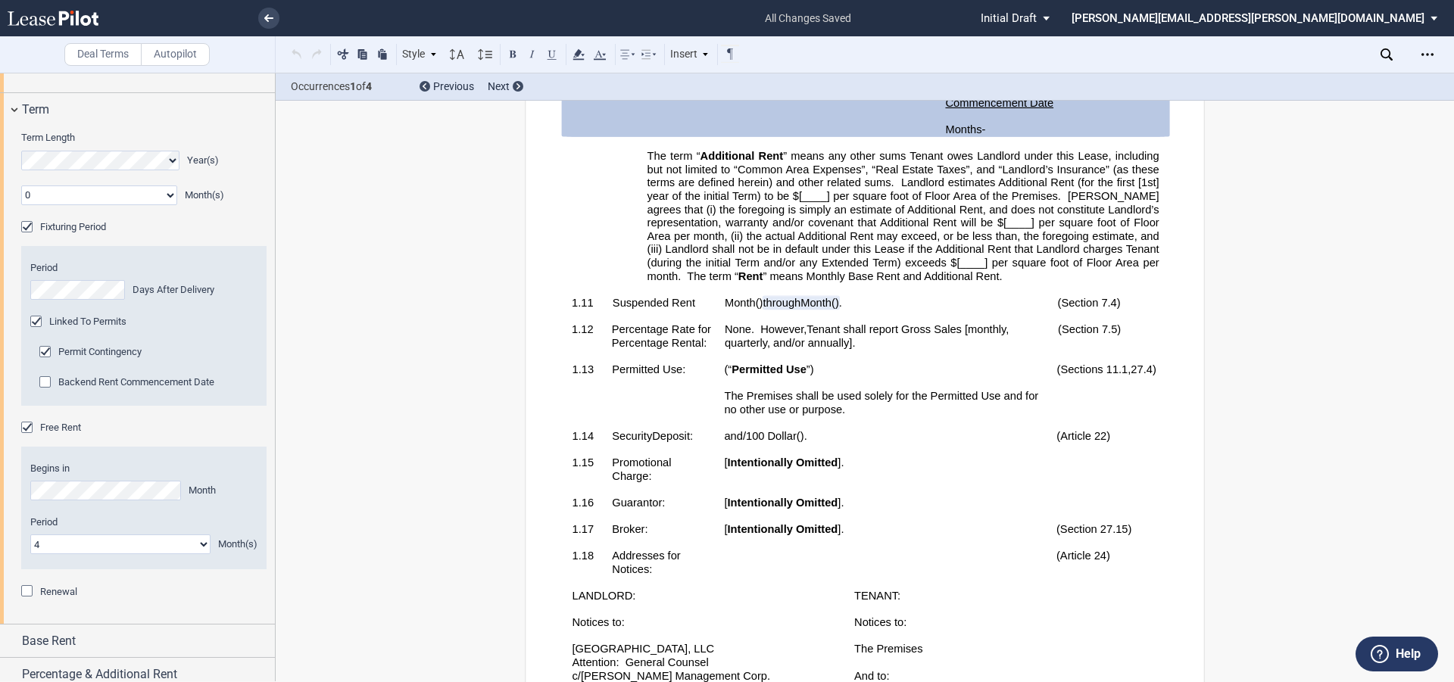
click at [32, 600] on div "Renewal" at bounding box center [28, 592] width 15 height 15
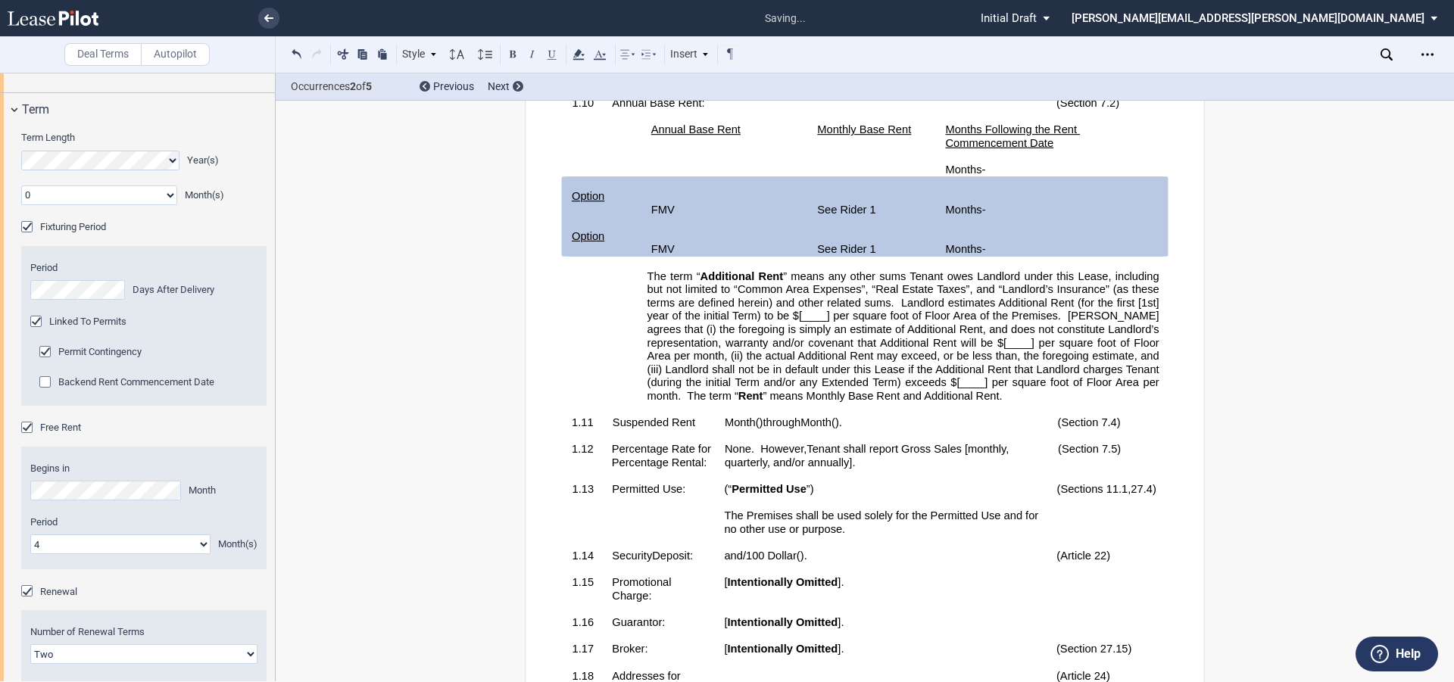
scroll to position [2360, 0]
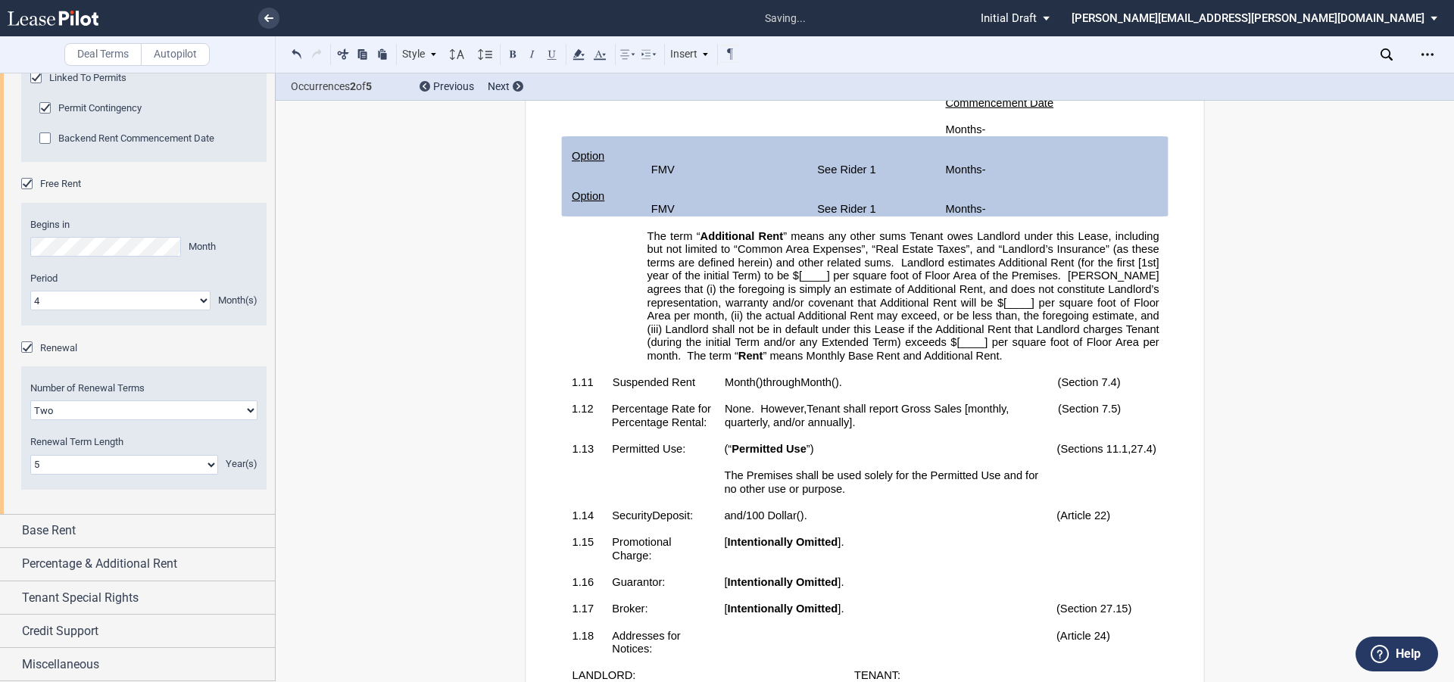
click at [108, 413] on select "One Two Three Four" at bounding box center [143, 411] width 227 height 20
select select "1"
click at [30, 401] on select "One Two Three Four" at bounding box center [143, 411] width 227 height 20
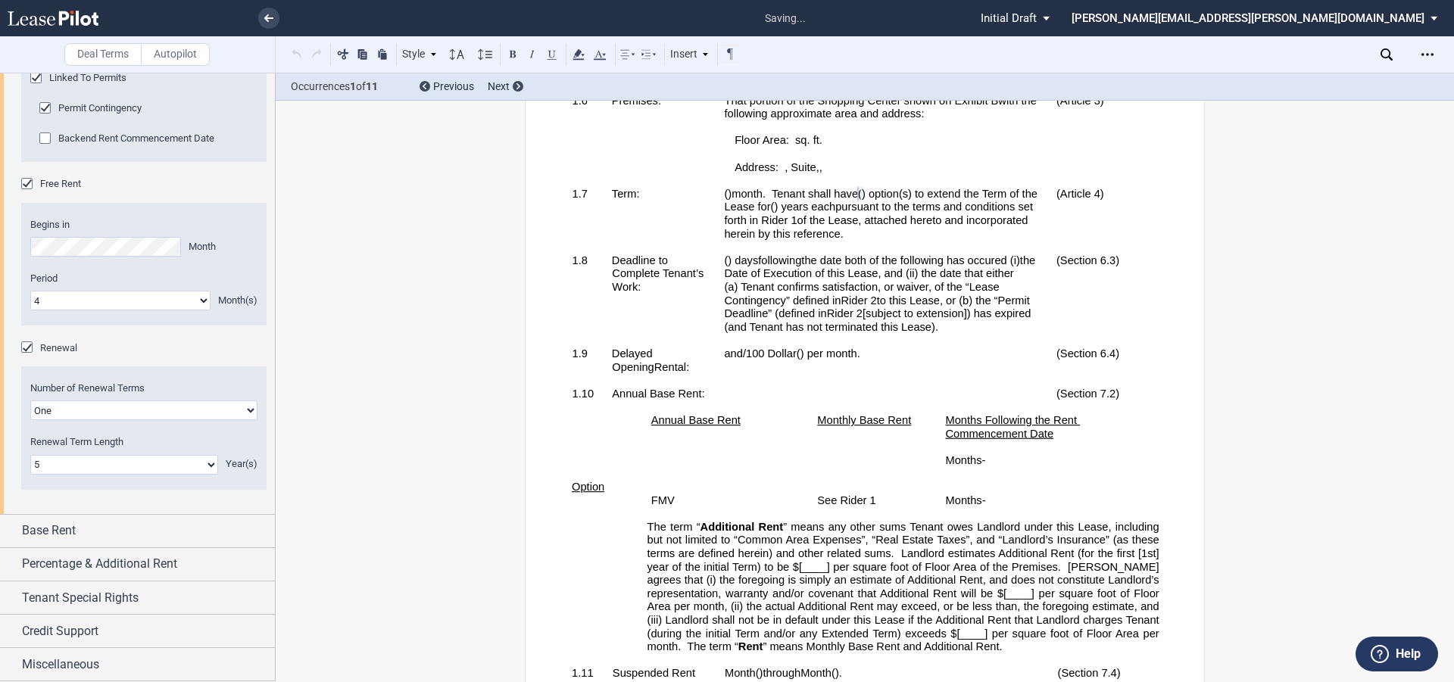
scroll to position [782, 0]
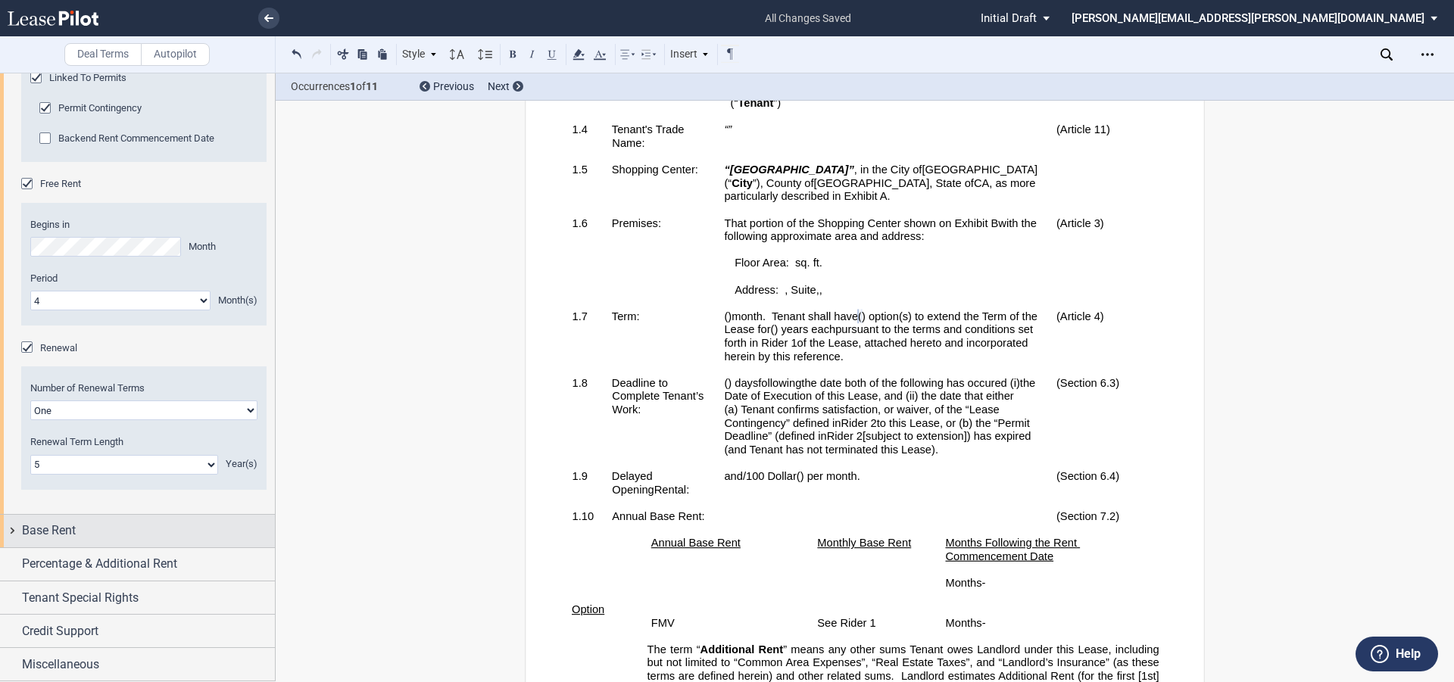
click at [39, 532] on span "Base Rent" at bounding box center [49, 531] width 54 height 18
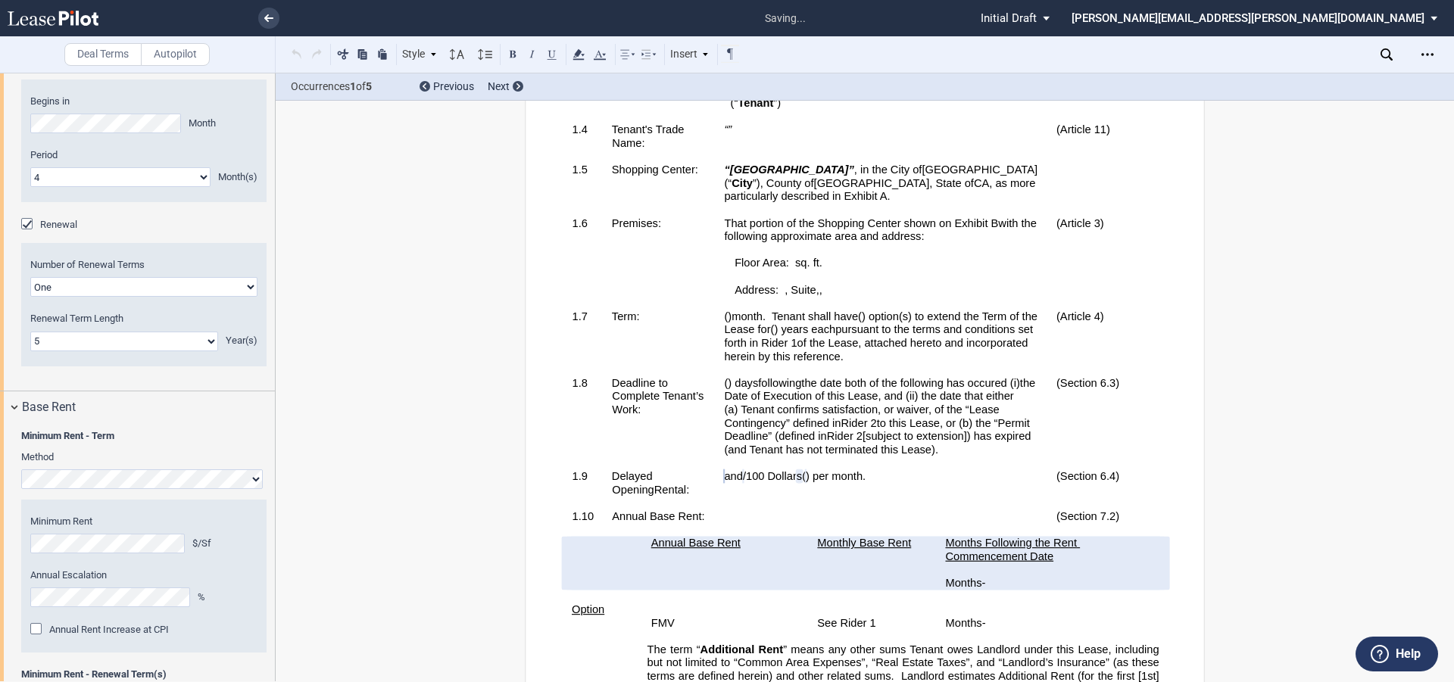
scroll to position [2436, 0]
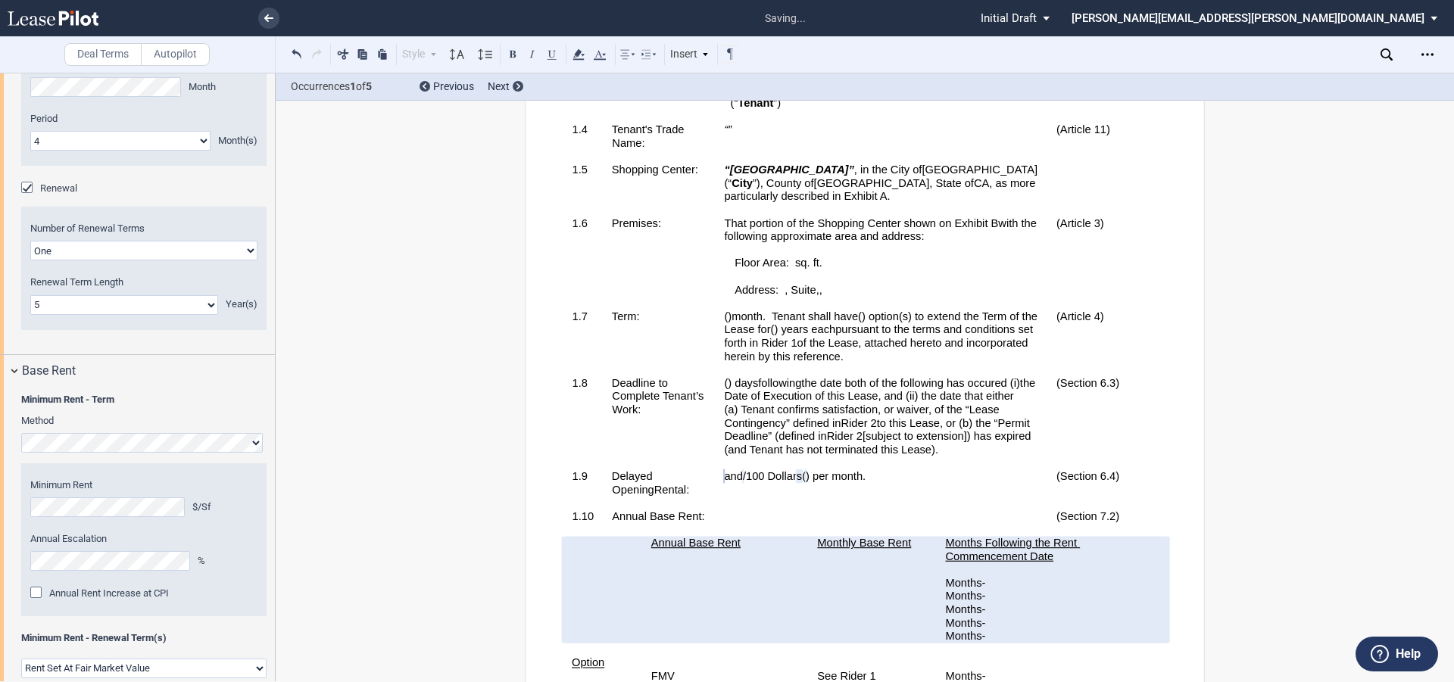
click at [857, 456] on span "[subject to extension]) has expired (and Tenant has not terminated this Lease)" at bounding box center [879, 443] width 310 height 26
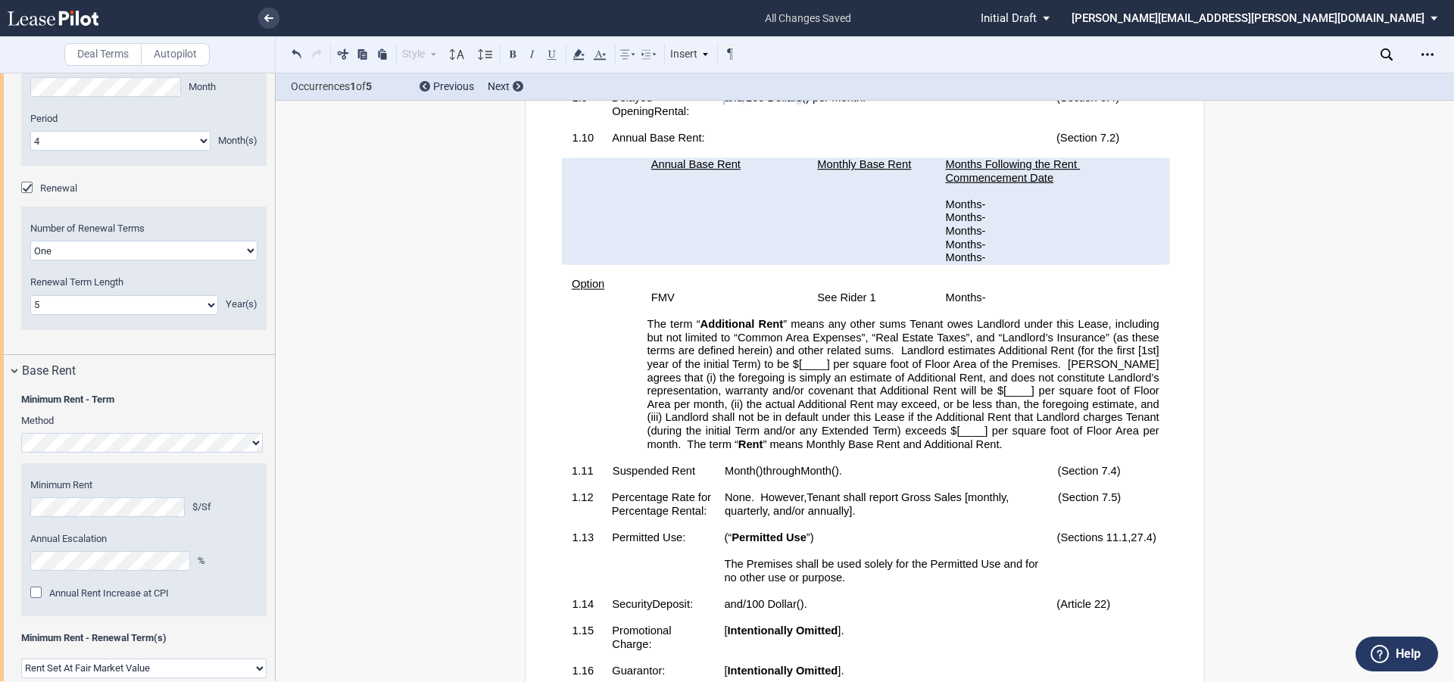
click at [797, 370] on span "Landlord estimates Additional Rent (for the first [1st] year of the initial Ter…" at bounding box center [904, 358] width 515 height 26
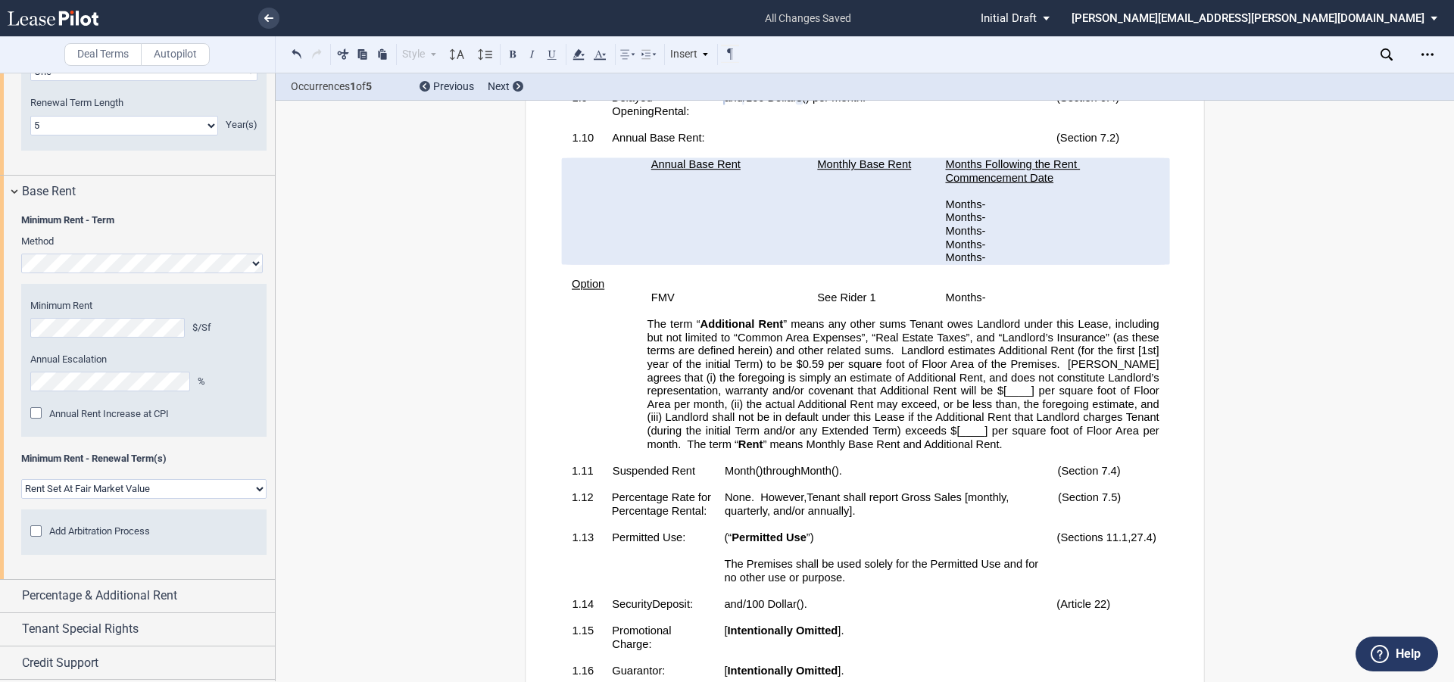
scroll to position [2731, 0]
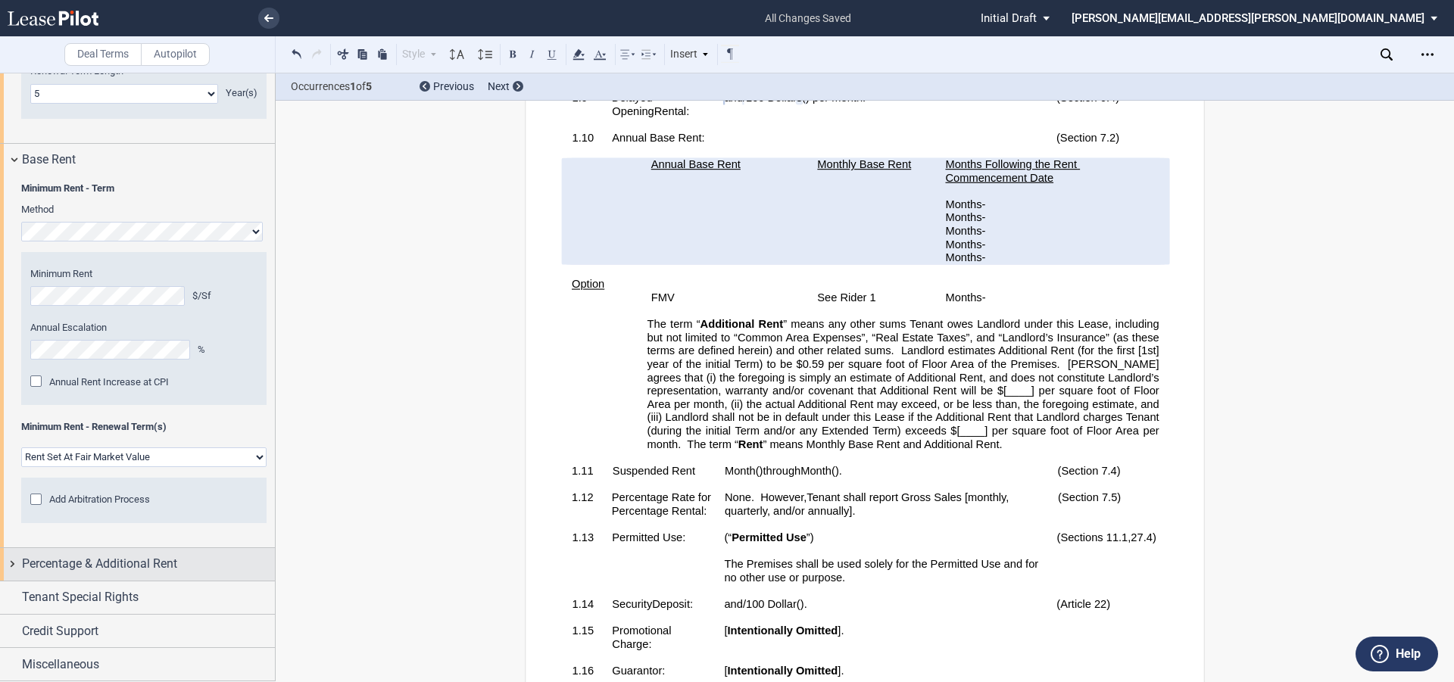
click at [111, 567] on span "Percentage & Additional Rent" at bounding box center [99, 564] width 155 height 18
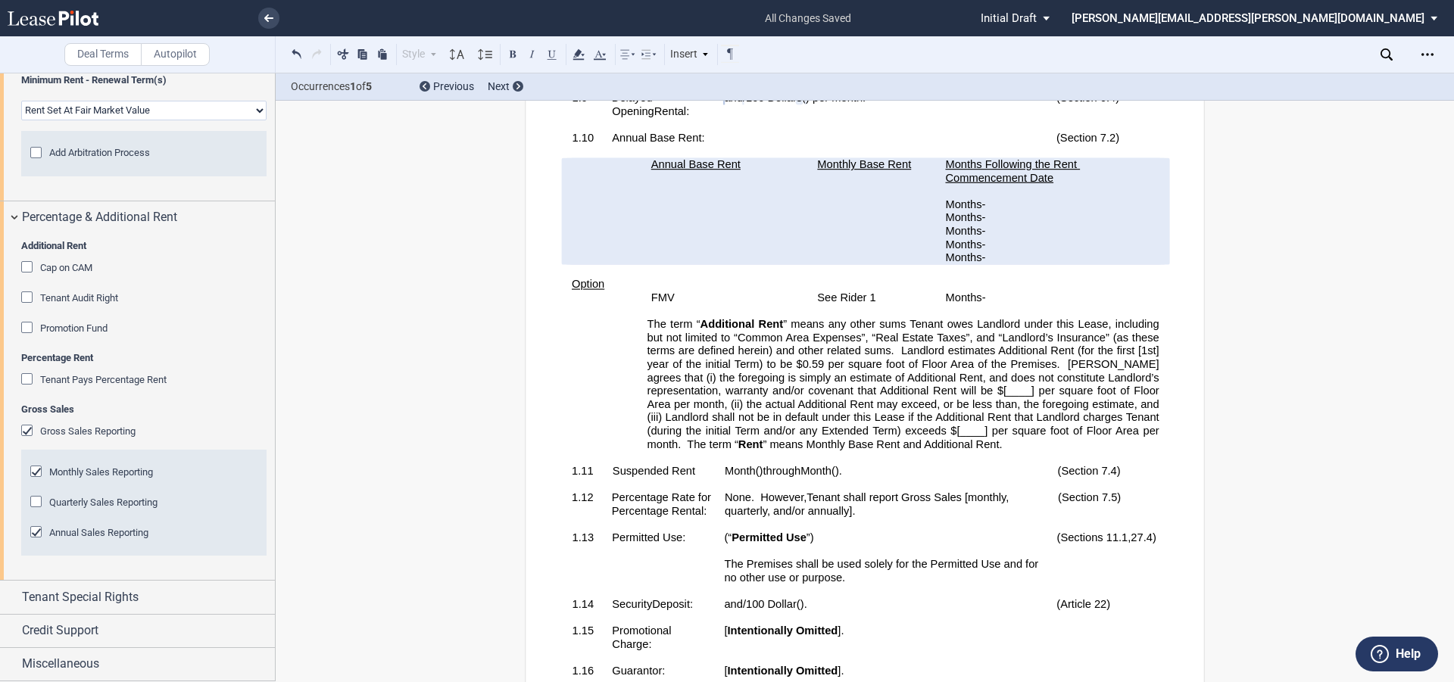
scroll to position [3077, 0]
click at [34, 473] on div "Monthly Sales Reporting" at bounding box center [37, 473] width 15 height 15
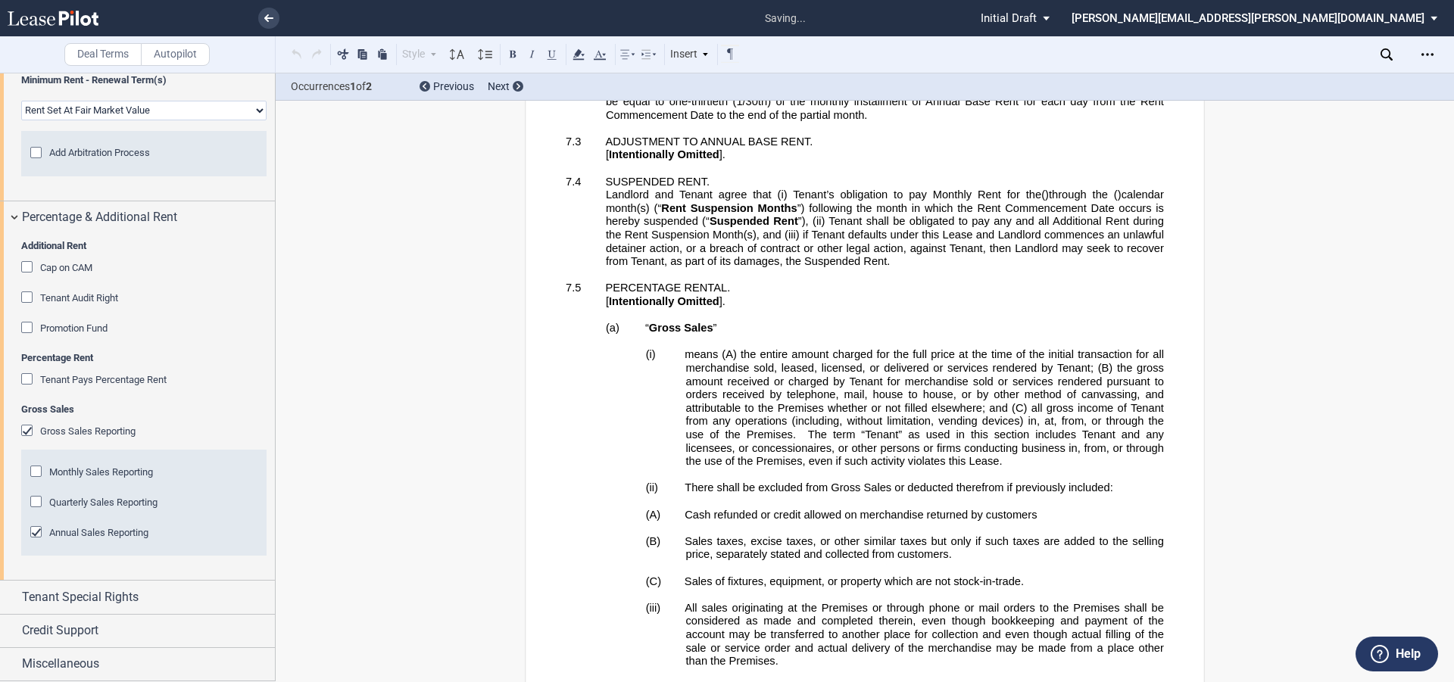
scroll to position [7200, 0]
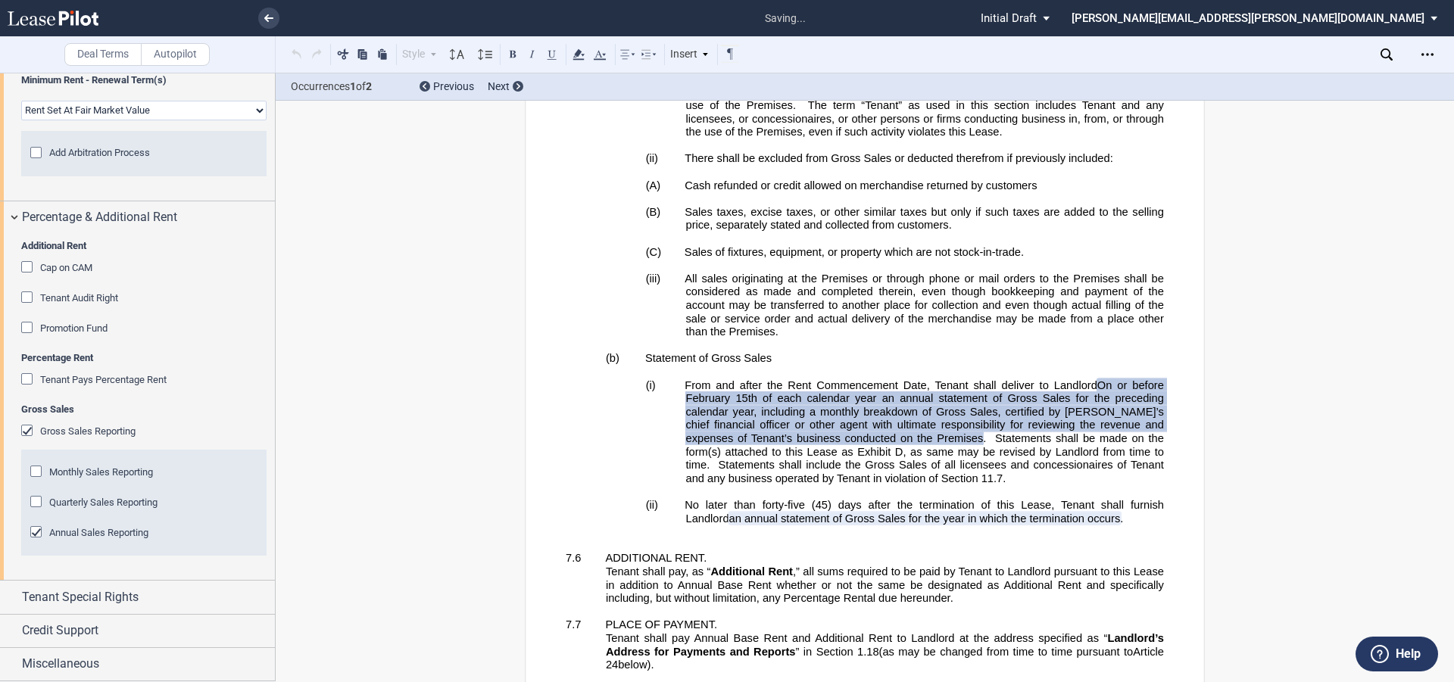
click at [36, 501] on div "Quarterly Sales Reporting" at bounding box center [37, 503] width 15 height 15
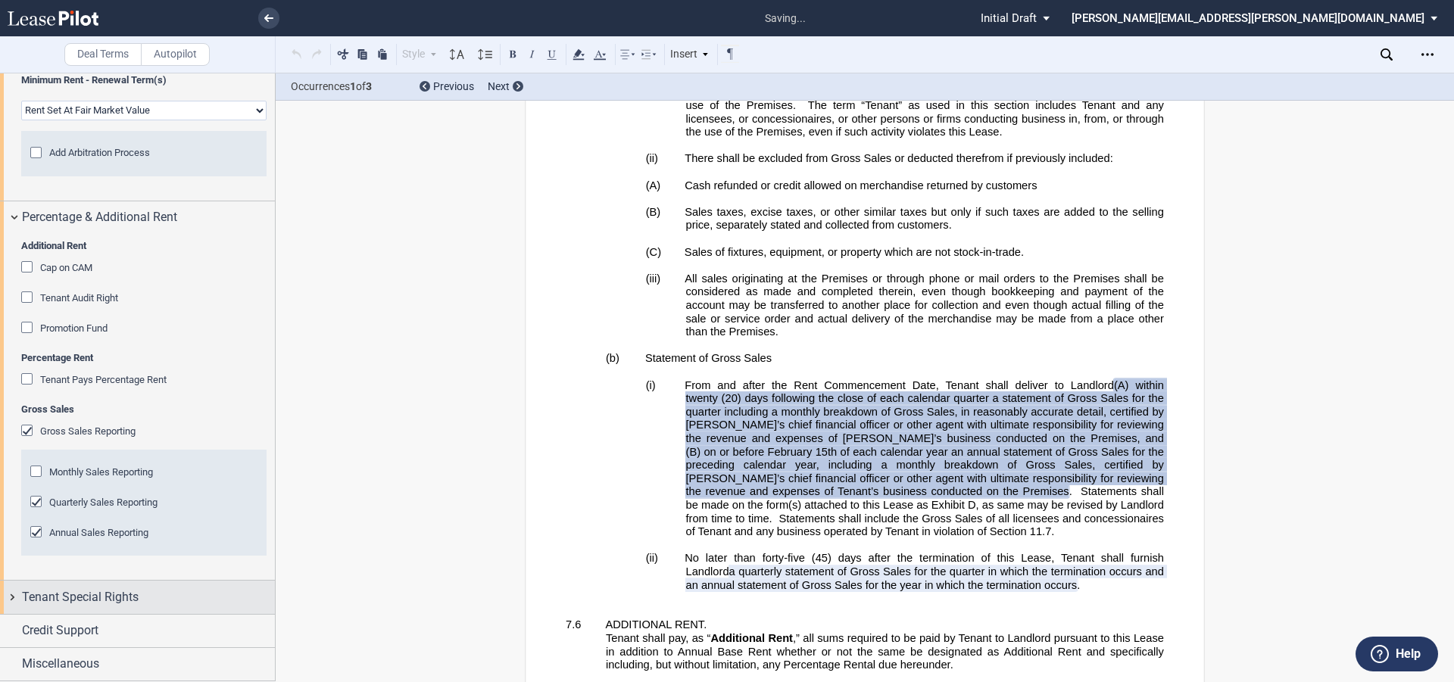
click at [96, 590] on span "Tenant Special Rights" at bounding box center [80, 597] width 117 height 18
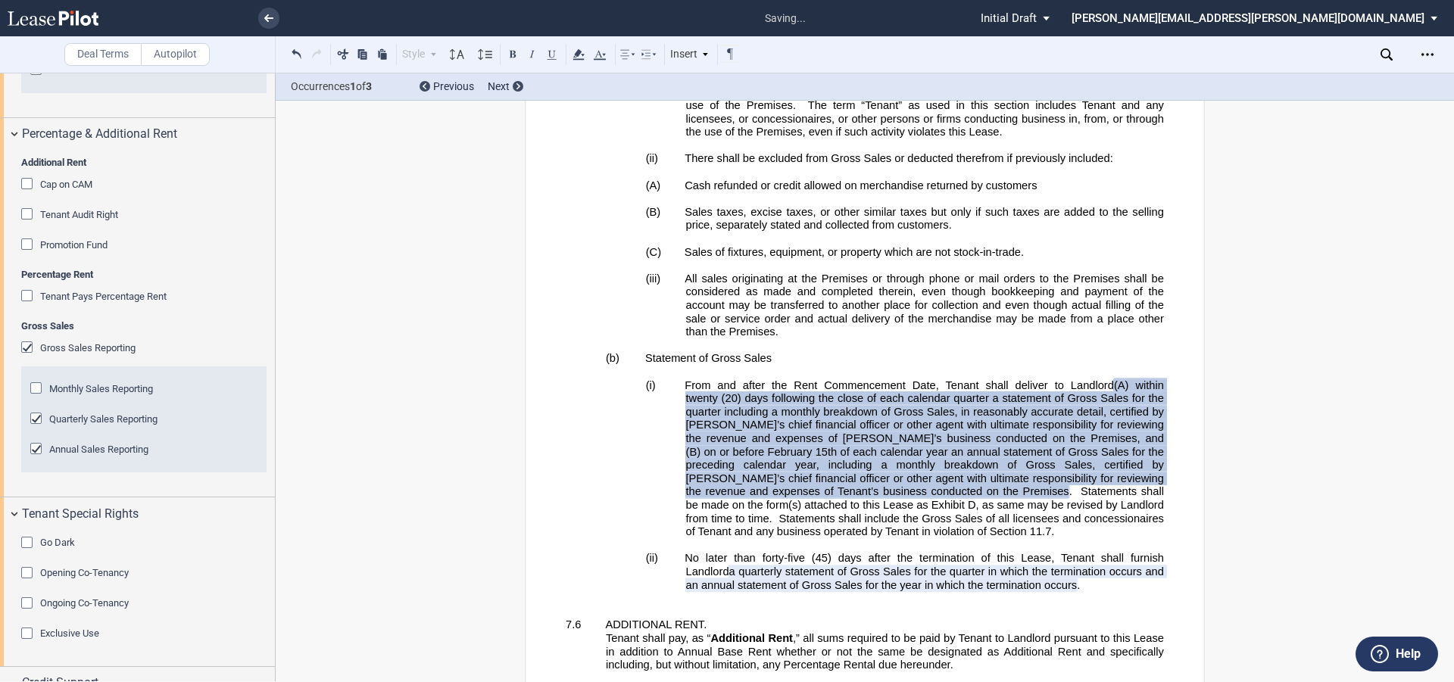
scroll to position [3213, 0]
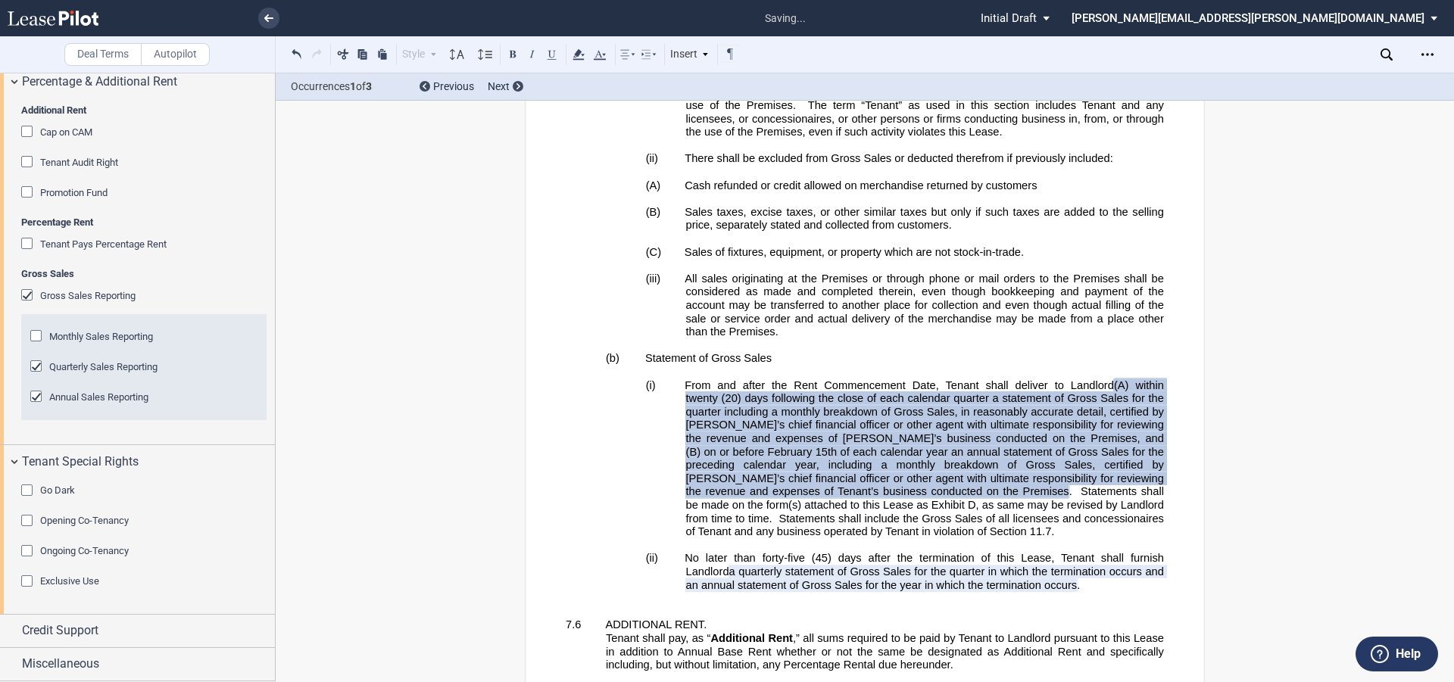
click at [28, 552] on div "Ongoing Co-Tenancy" at bounding box center [28, 552] width 15 height 15
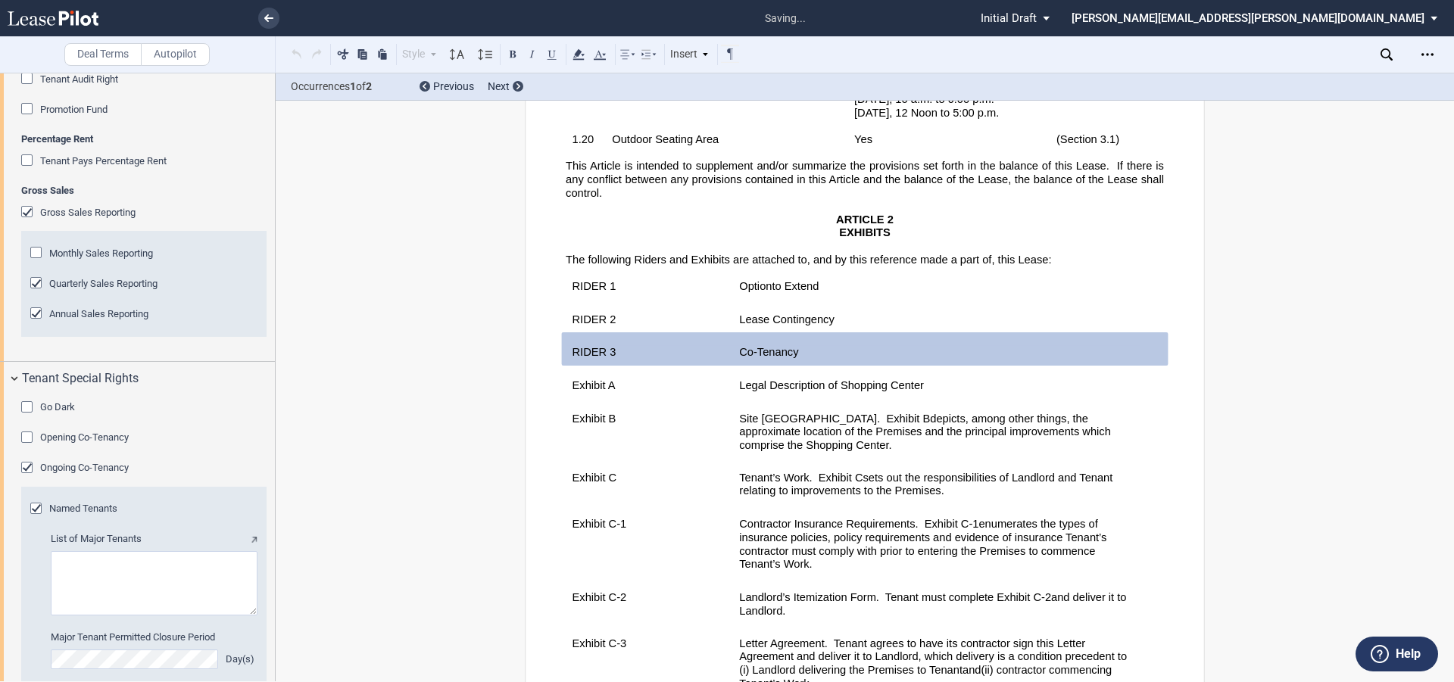
scroll to position [2577, 0]
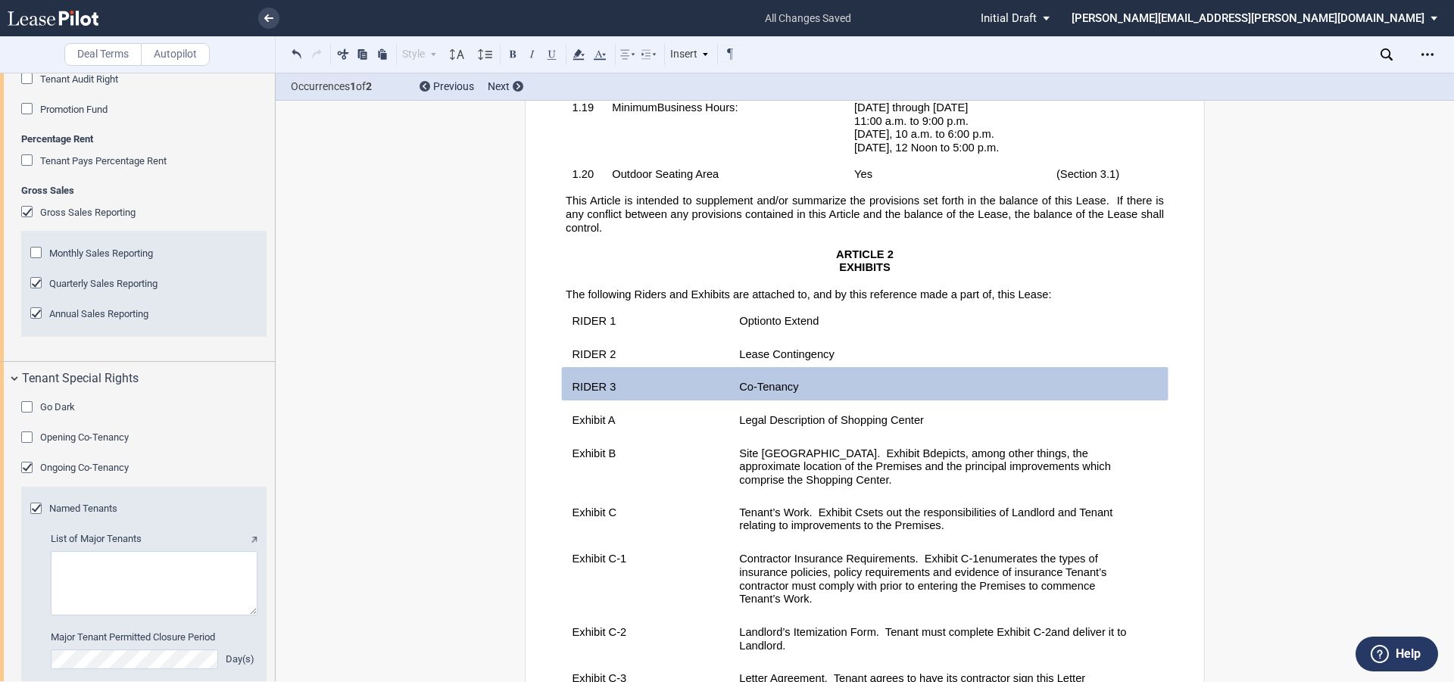
click at [106, 616] on textarea at bounding box center [154, 583] width 207 height 64
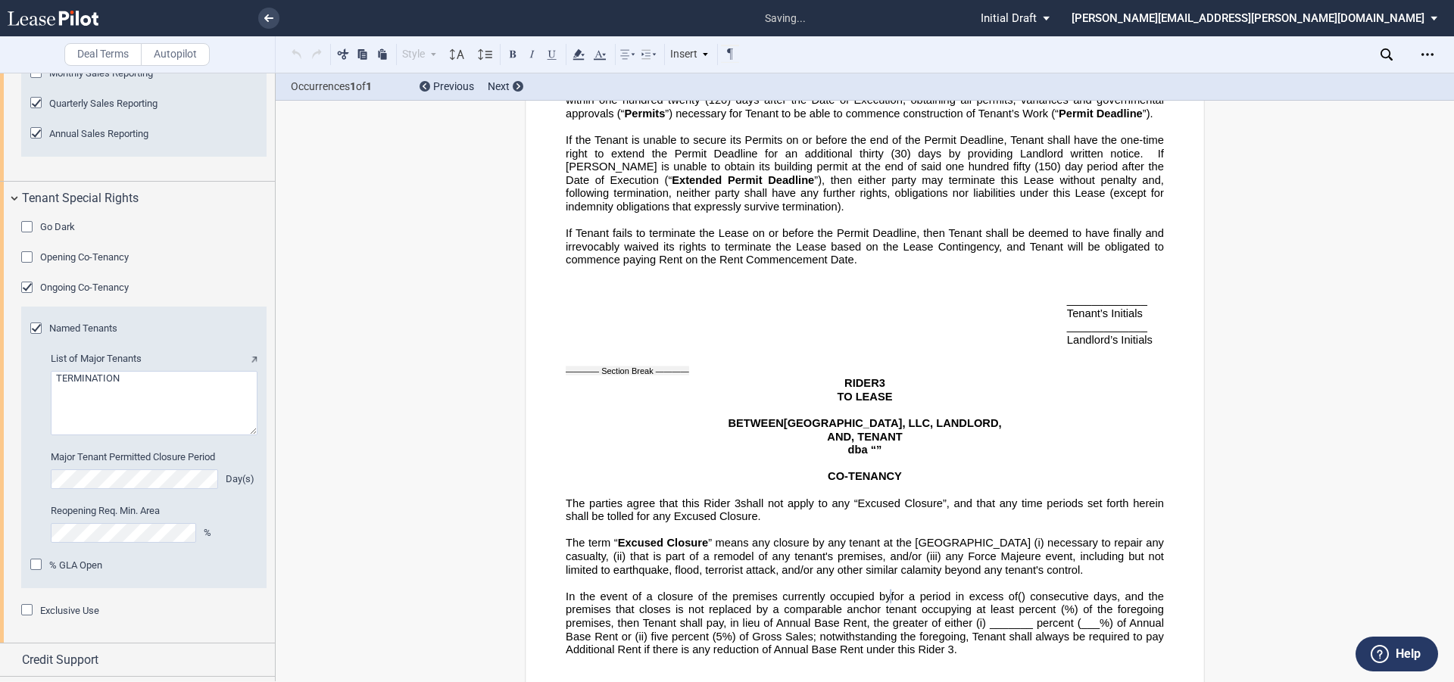
scroll to position [3506, 0]
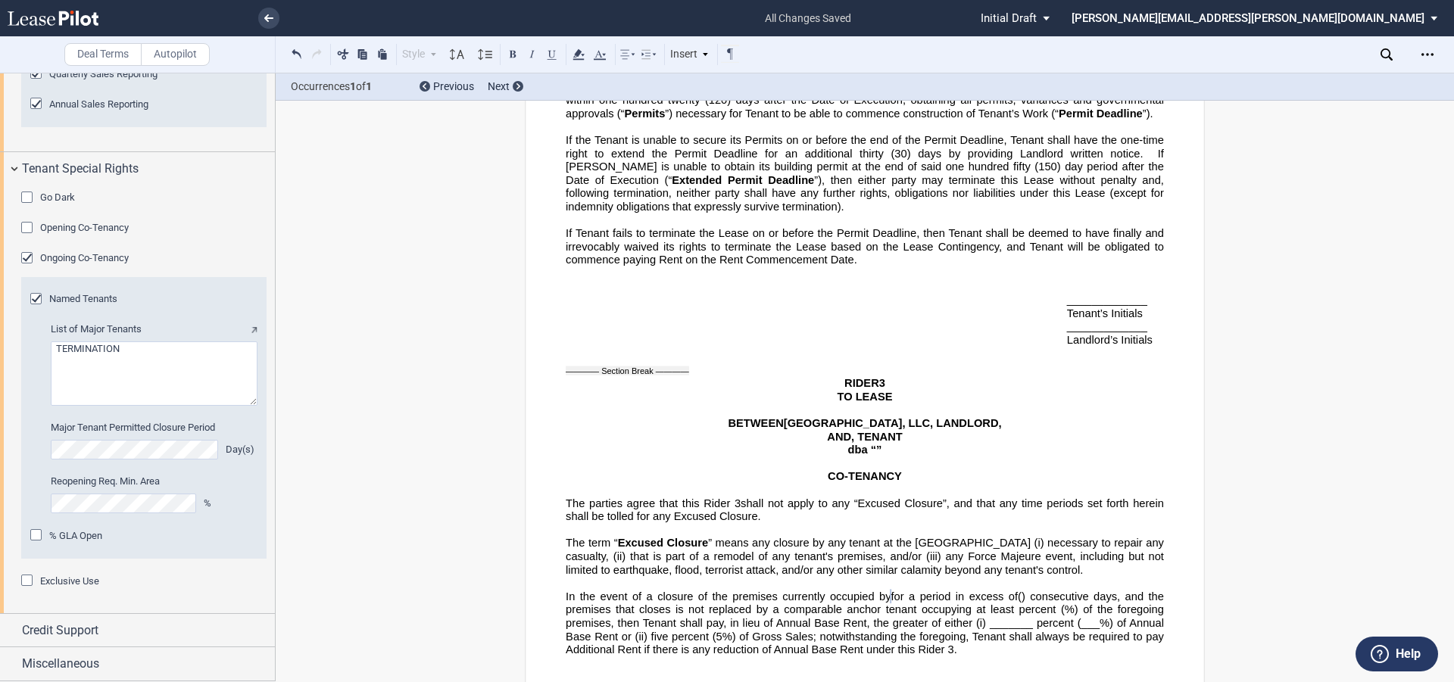
type textarea "TERMINATION"
click at [26, 581] on div "Exclusive Use" at bounding box center [28, 582] width 15 height 15
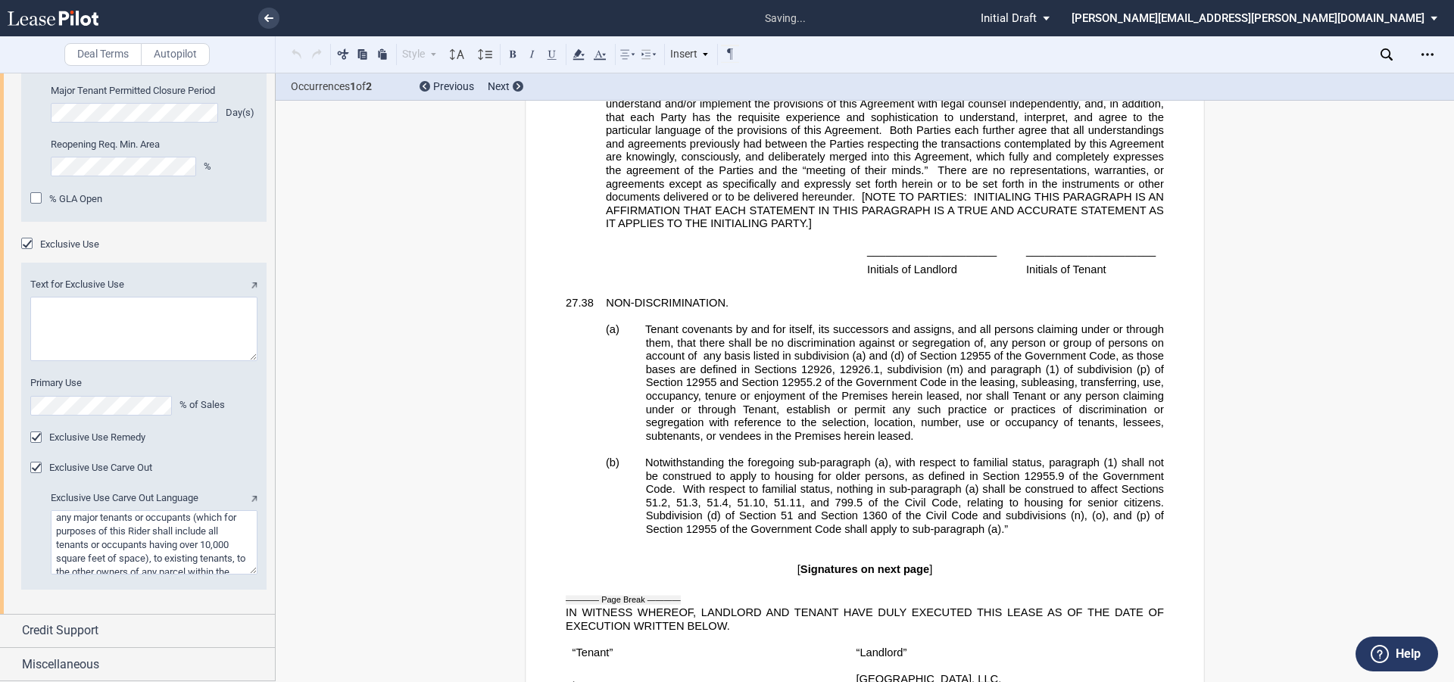
scroll to position [35153, 0]
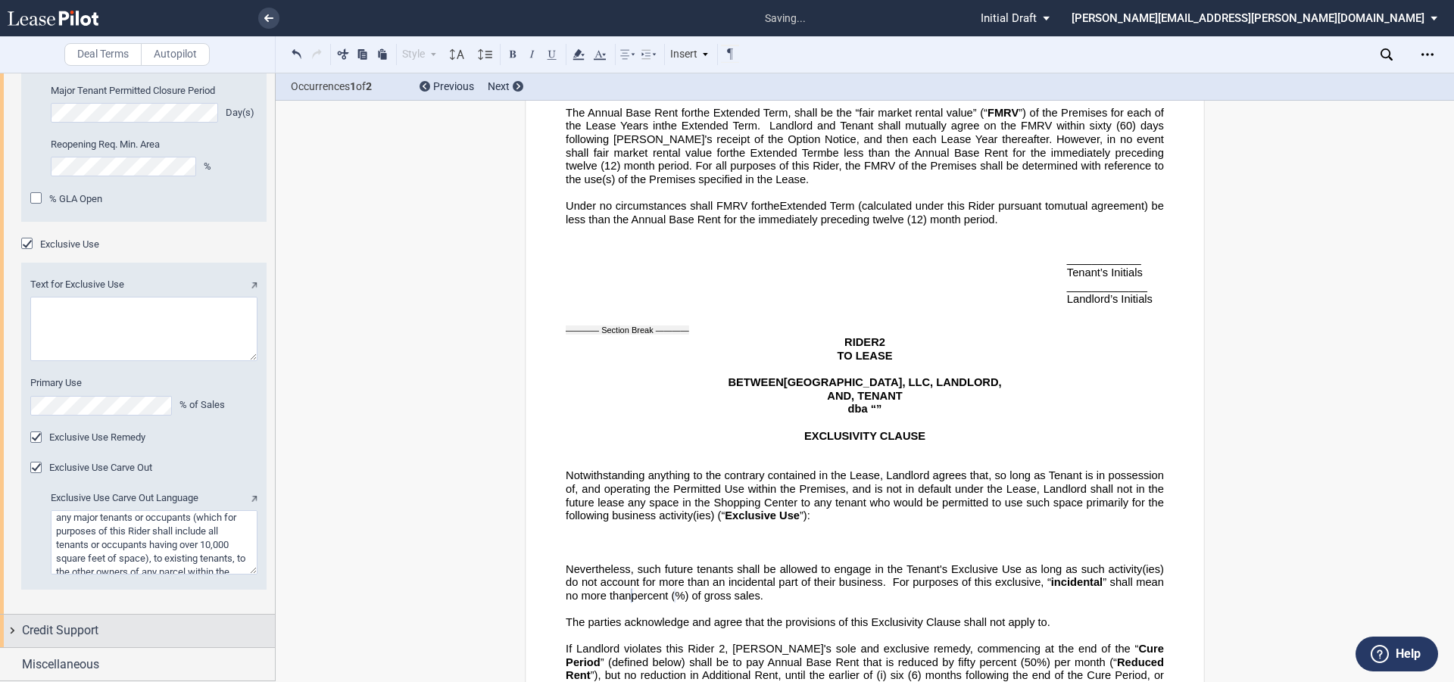
click at [79, 628] on span "Credit Support" at bounding box center [60, 631] width 76 height 18
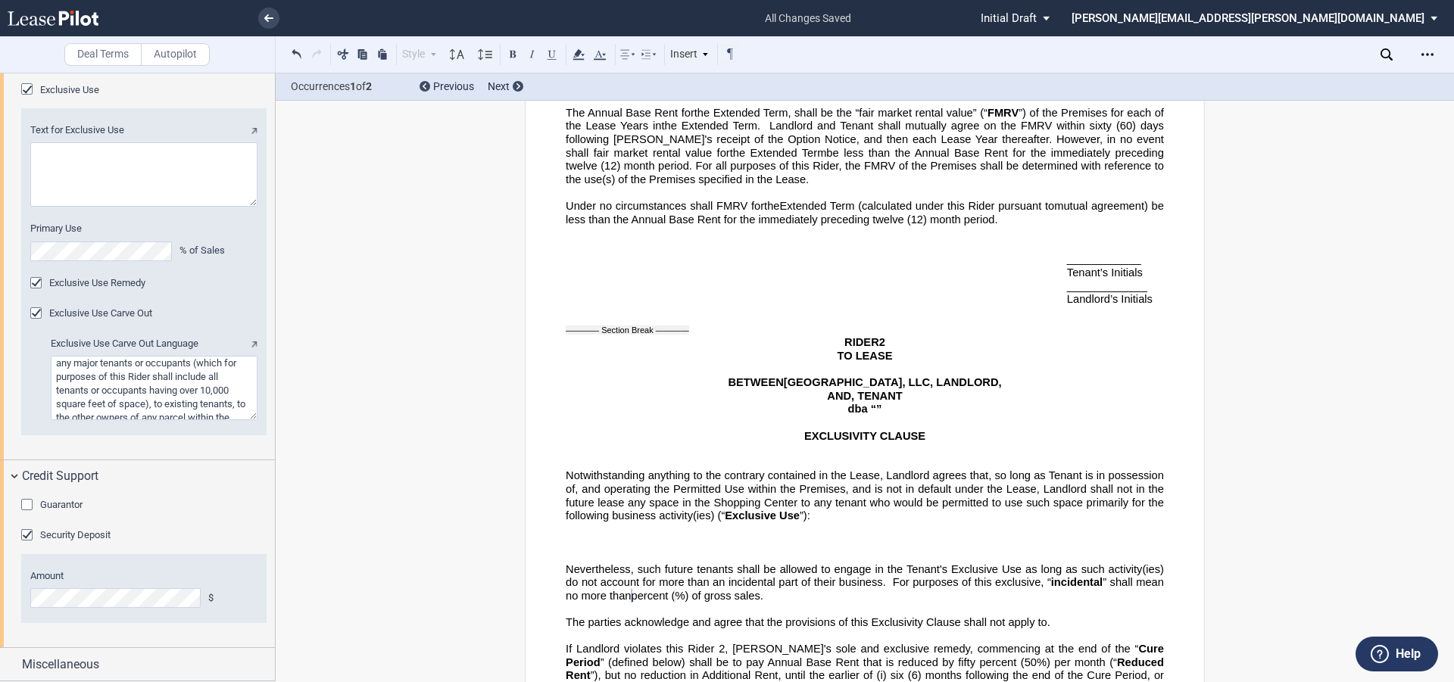
scroll to position [3997, 0]
click at [23, 501] on div "Guarantor" at bounding box center [28, 506] width 15 height 15
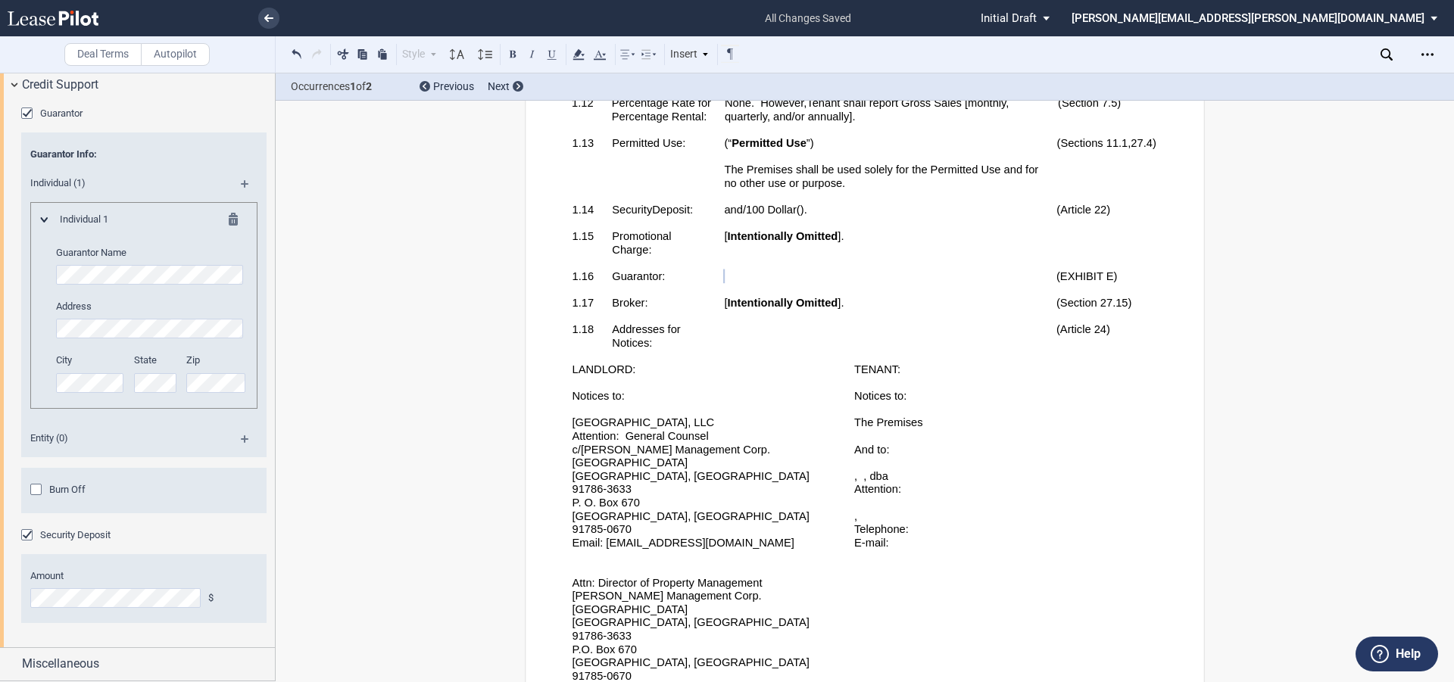
scroll to position [4389, 0]
click at [3, 268] on div "Guarantor Guarantor Info: Individual (1) Individual 1 Guarantor Name Address Ci…" at bounding box center [137, 374] width 275 height 546
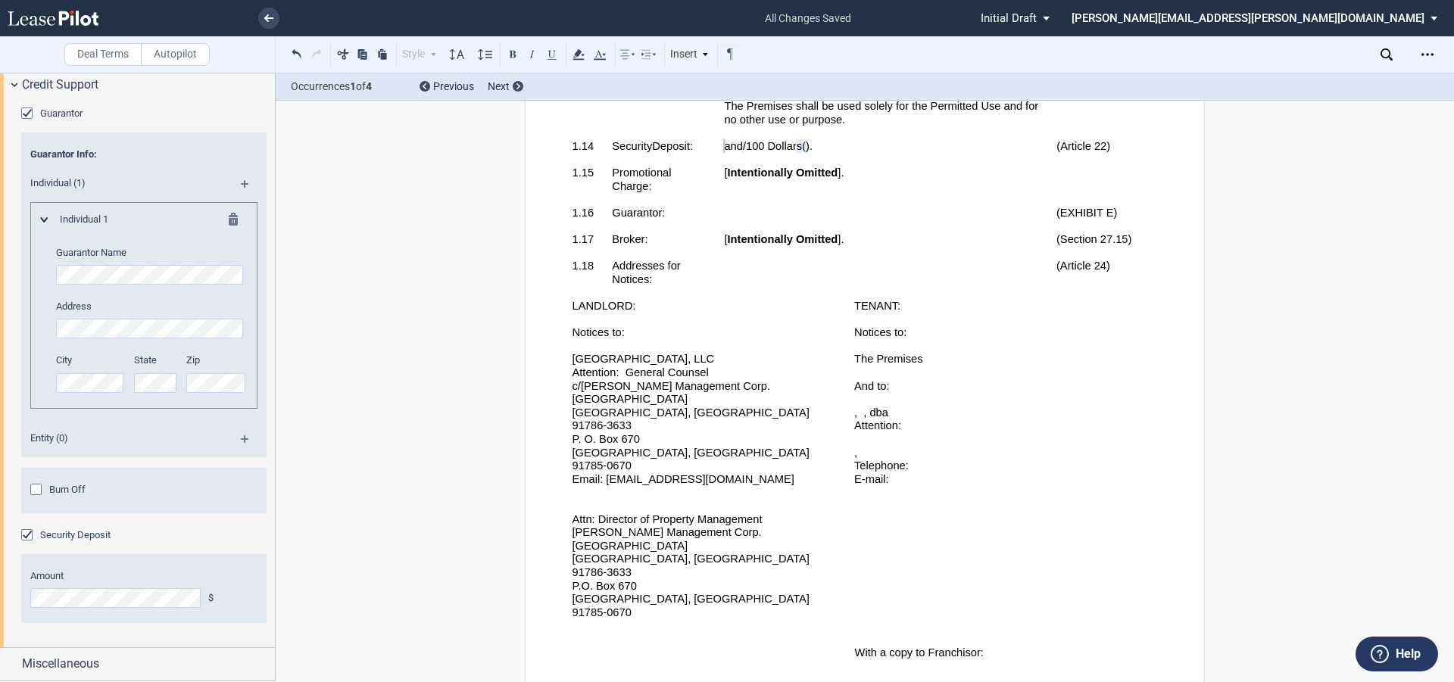
scroll to position [1631, 0]
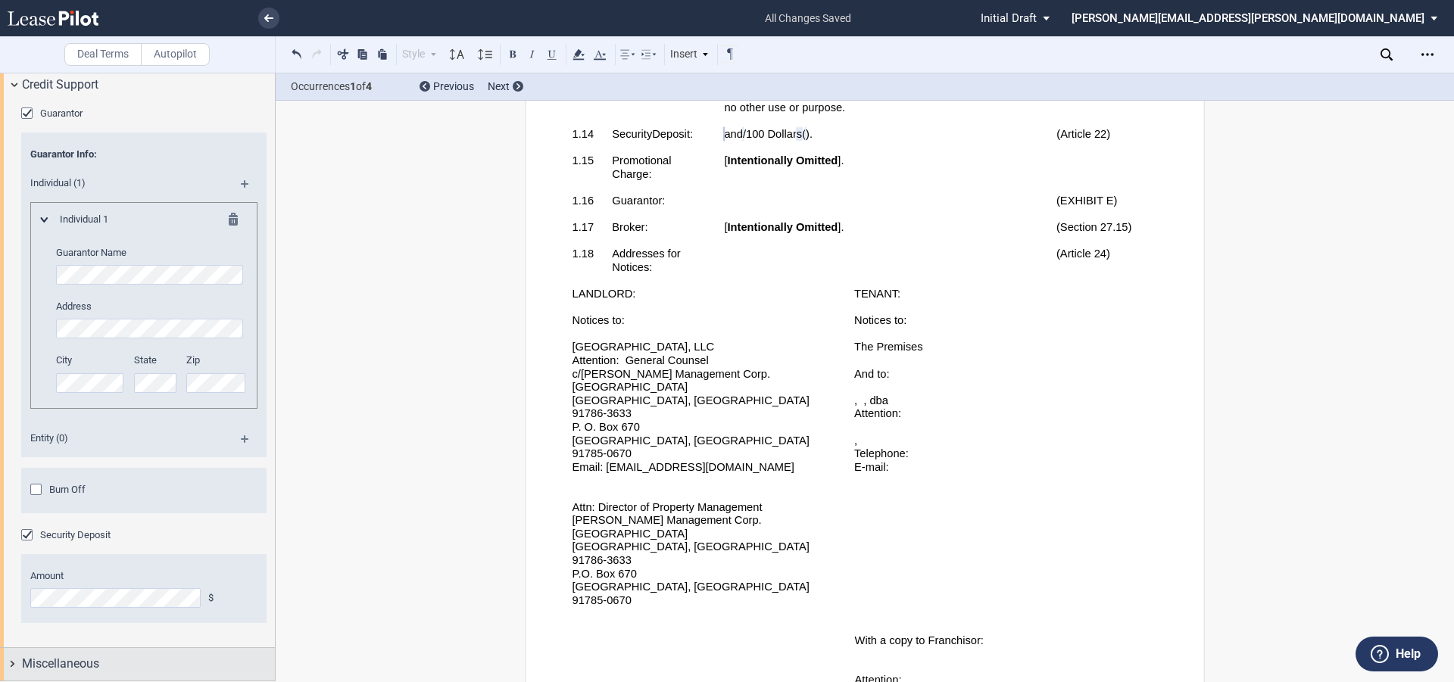
click at [78, 662] on span "Miscellaneous" at bounding box center [60, 664] width 77 height 18
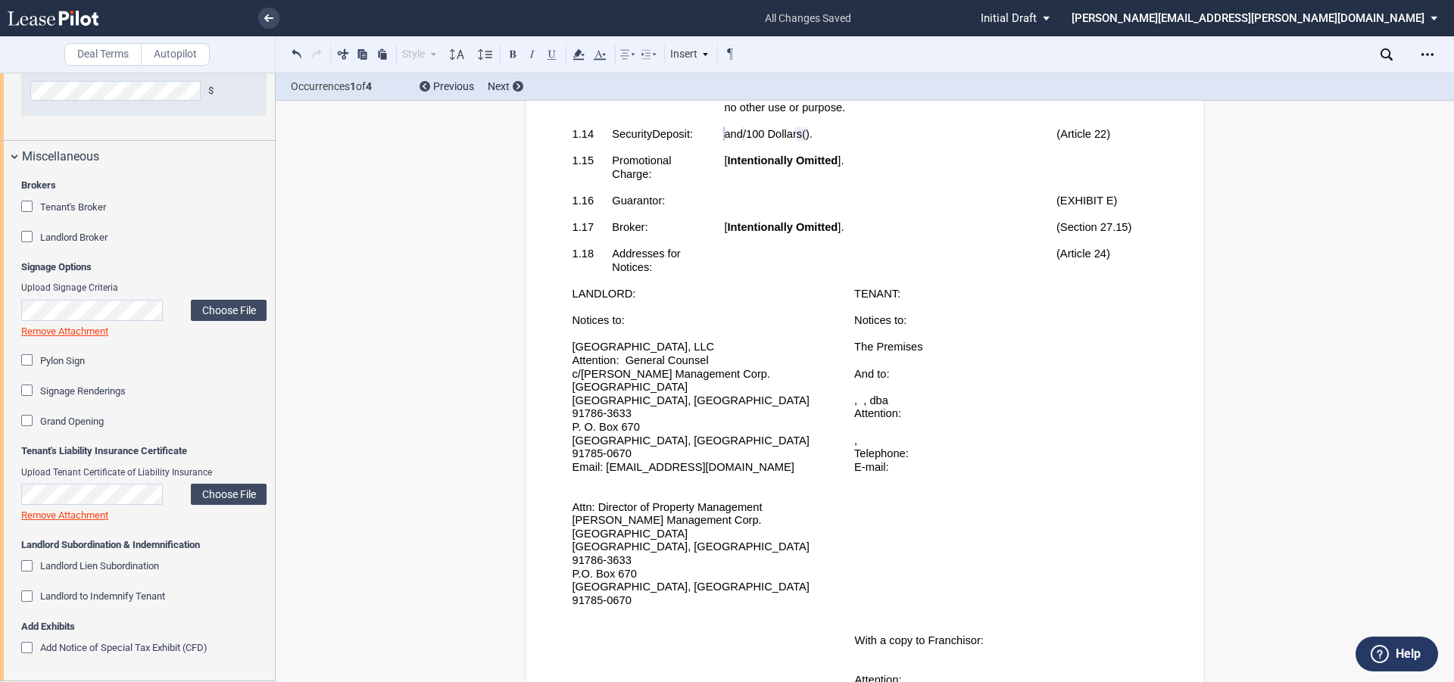
scroll to position [4745, 0]
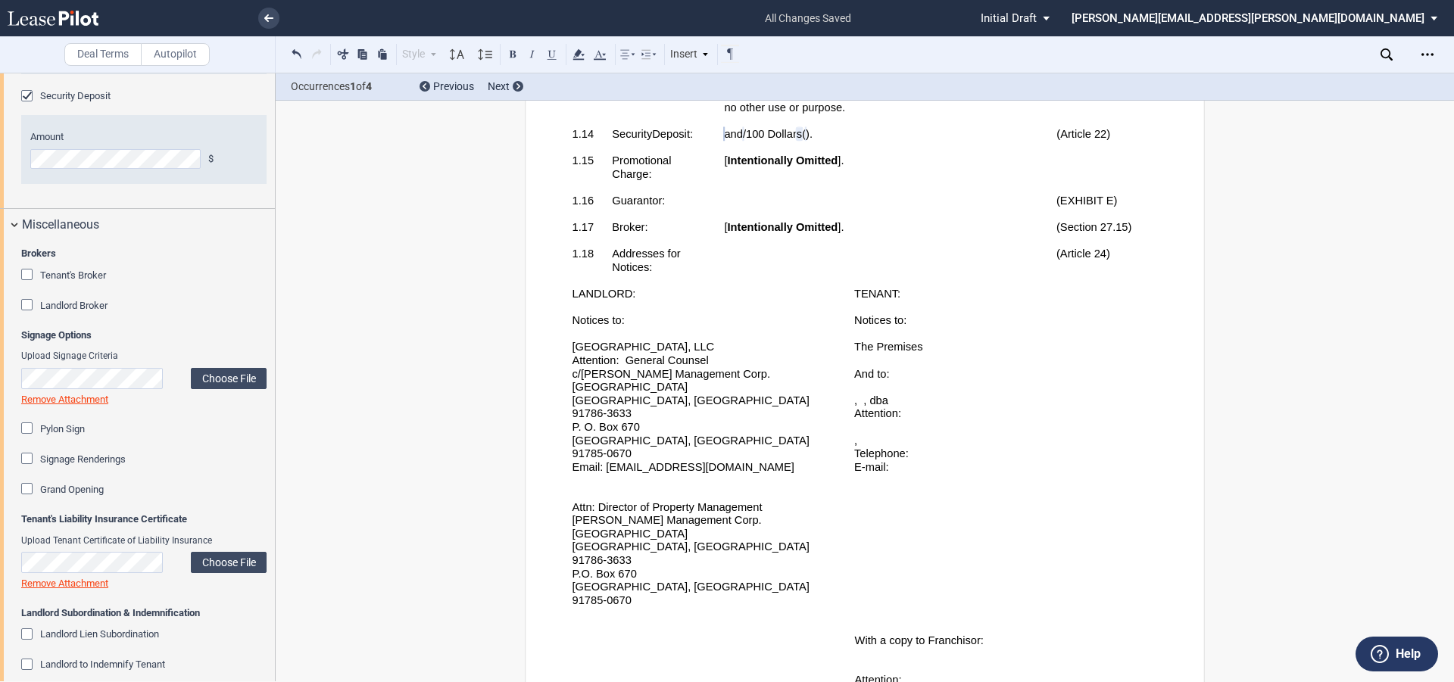
click at [28, 284] on div "Tenant's Broker" at bounding box center [28, 276] width 15 height 15
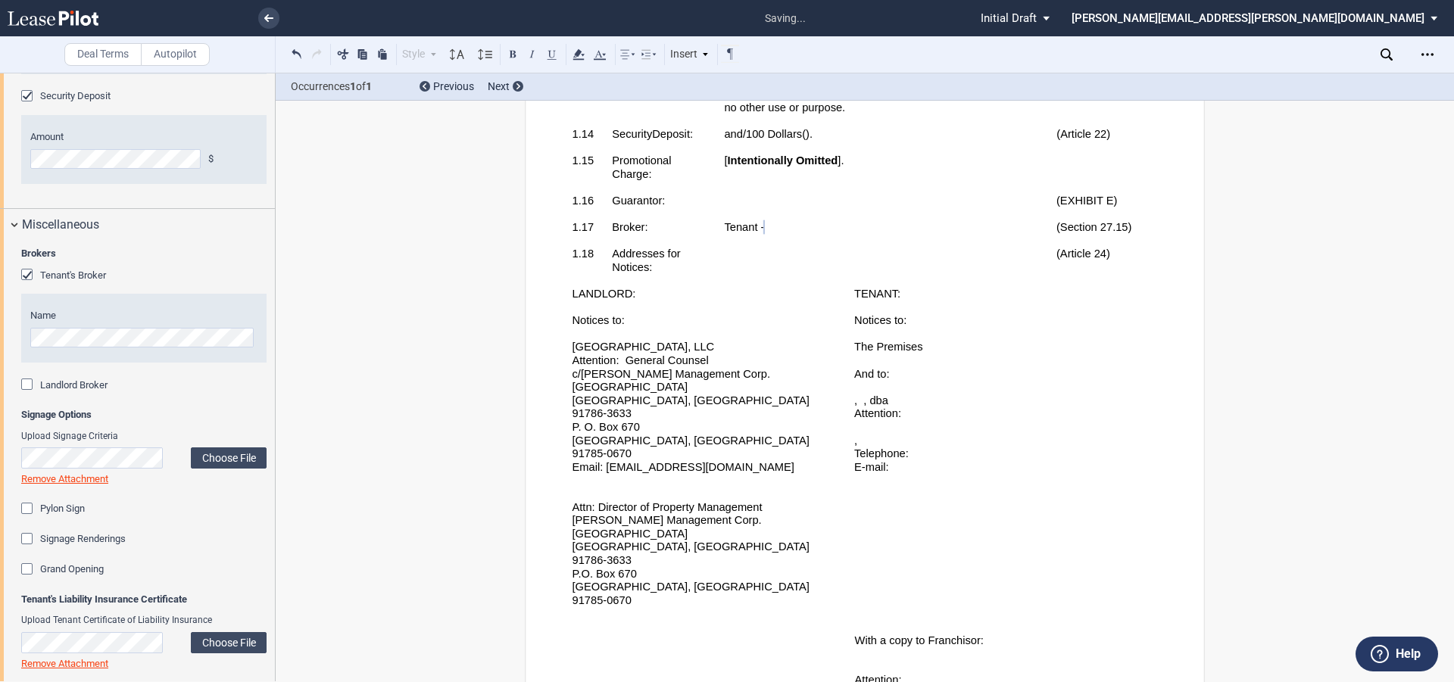
click at [25, 394] on div "Landlord Broker" at bounding box center [28, 386] width 15 height 15
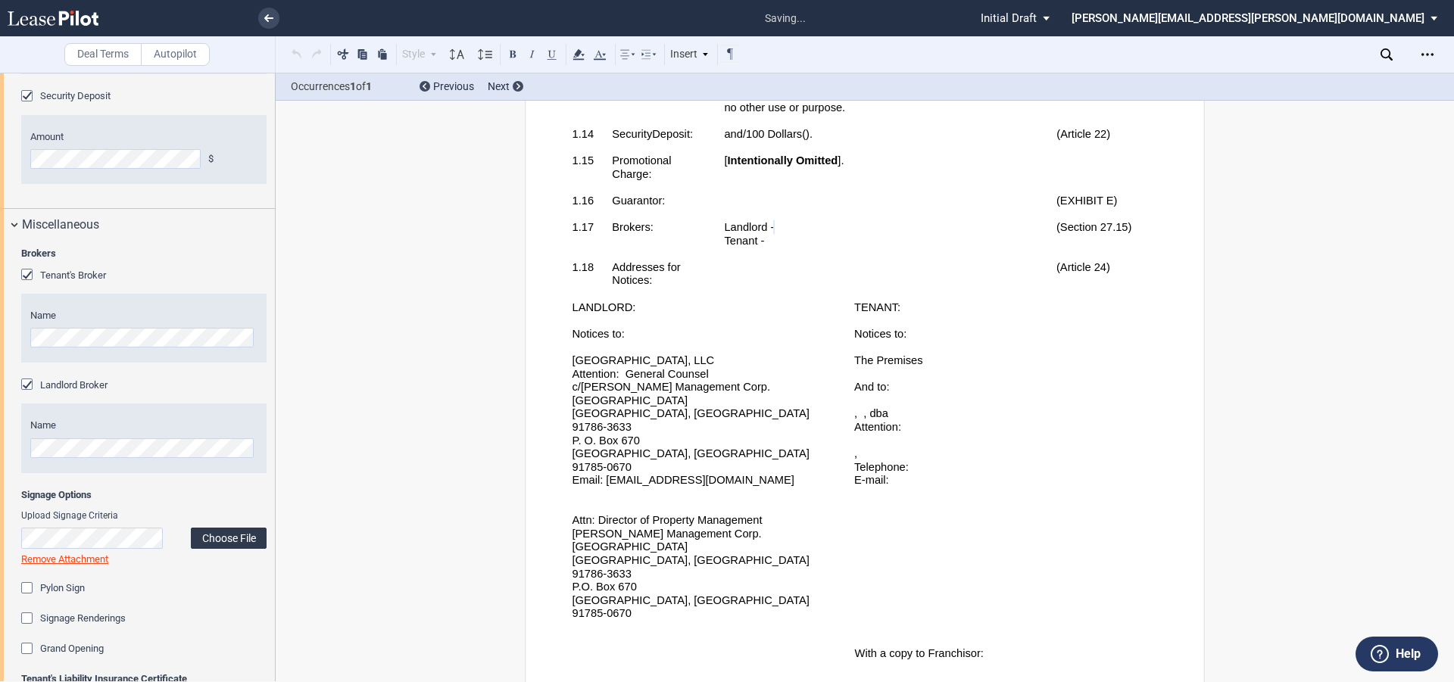
click at [226, 549] on label "Choose File" at bounding box center [229, 538] width 76 height 21
